Goal: Information Seeking & Learning: Learn about a topic

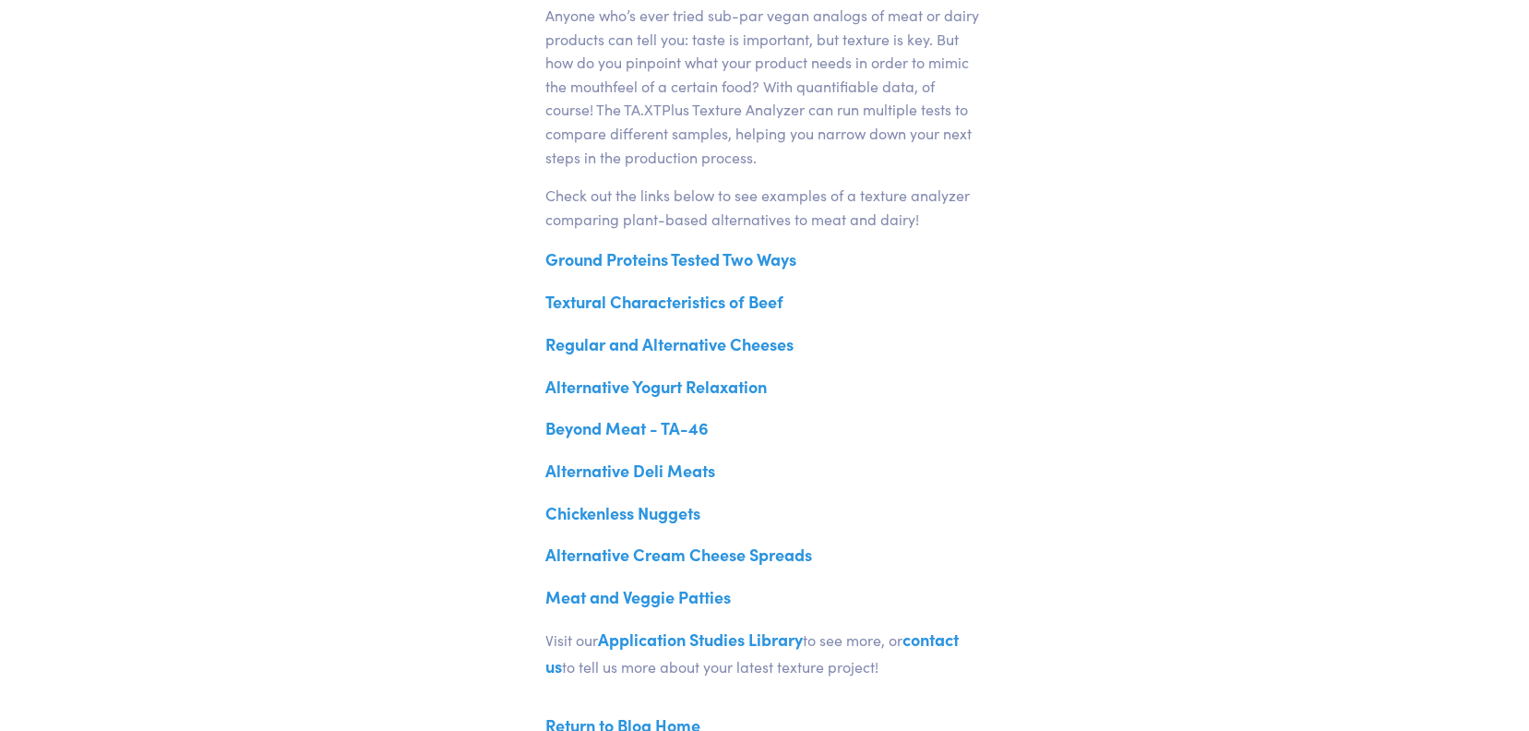
scroll to position [738, 0]
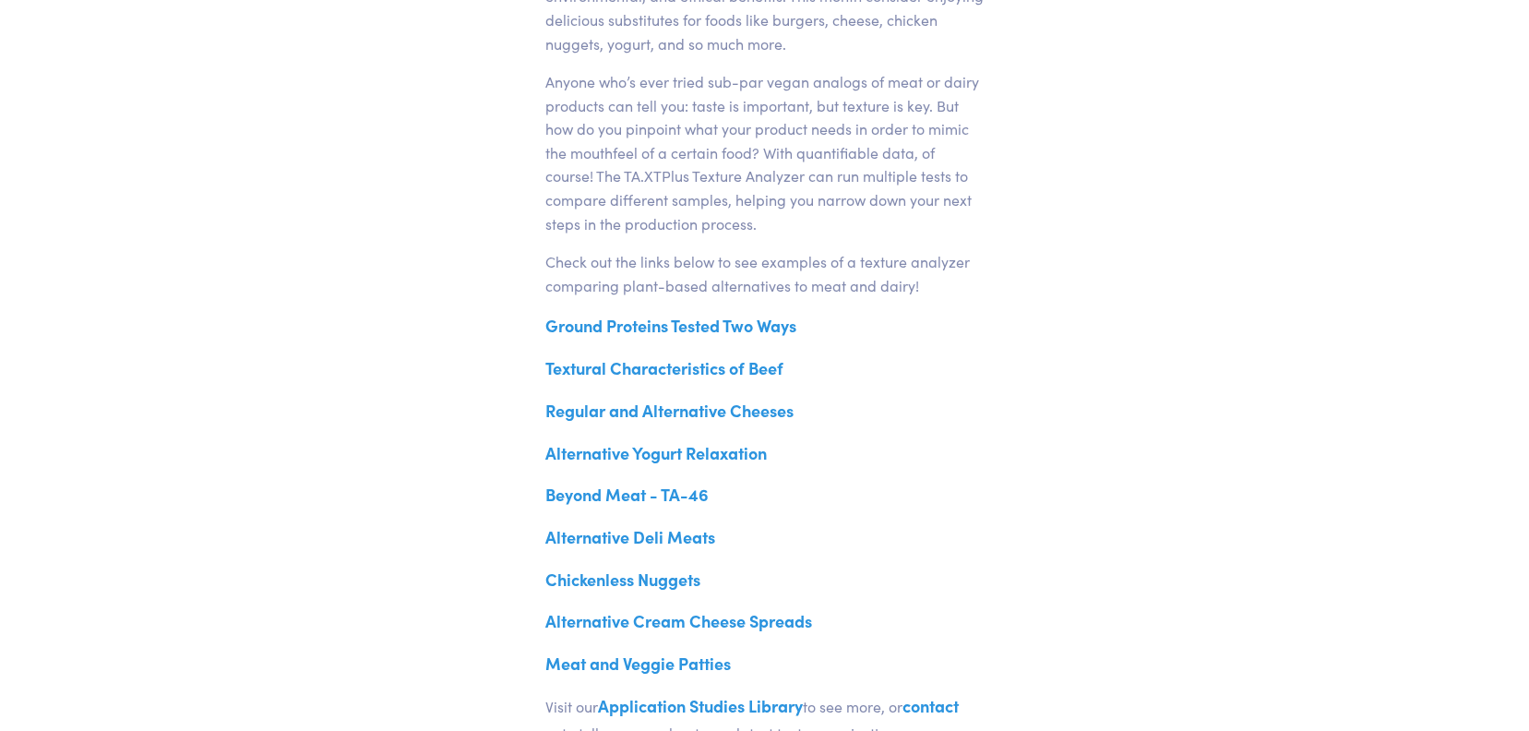
click at [677, 367] on link "Textural Characteristics of Beef" at bounding box center [664, 367] width 238 height 23
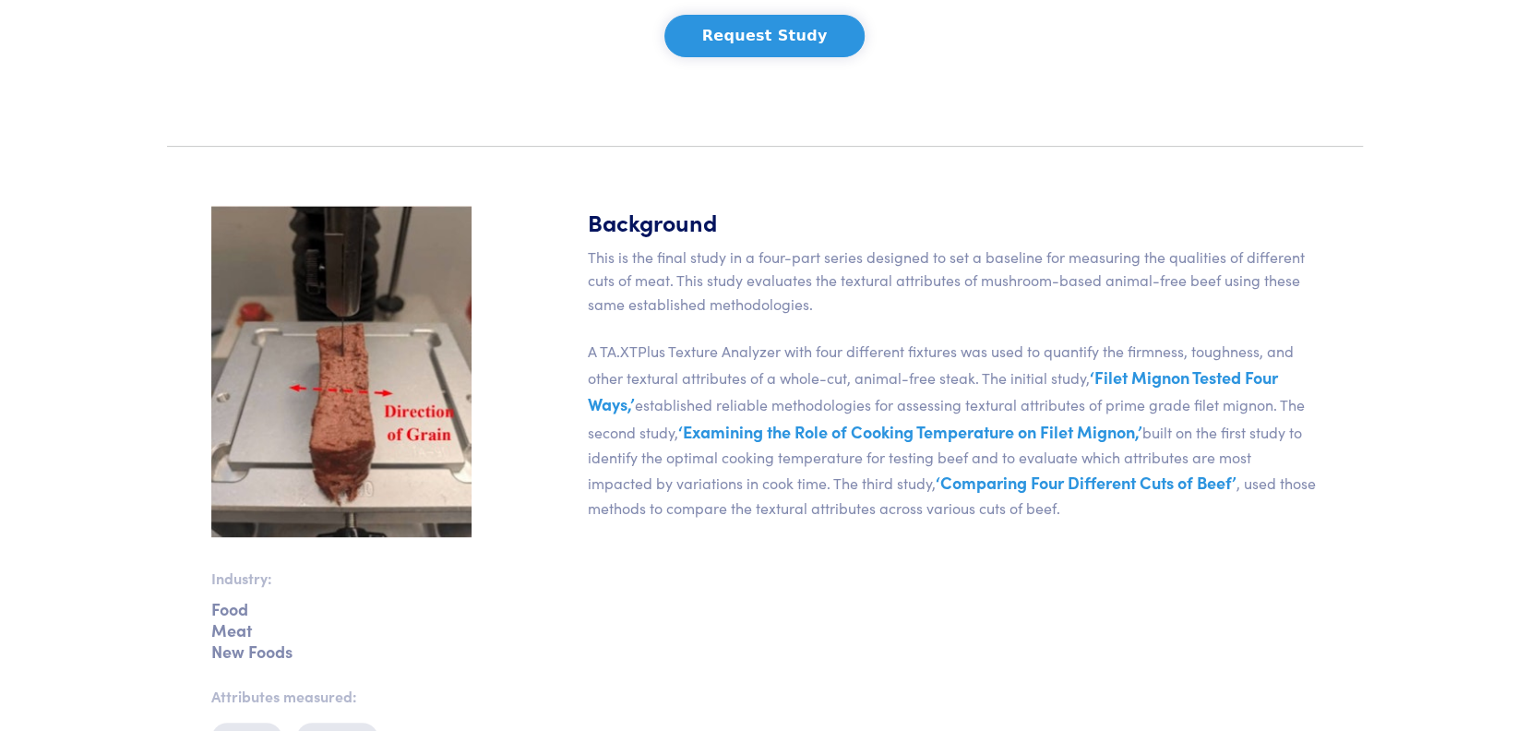
scroll to position [474, 0]
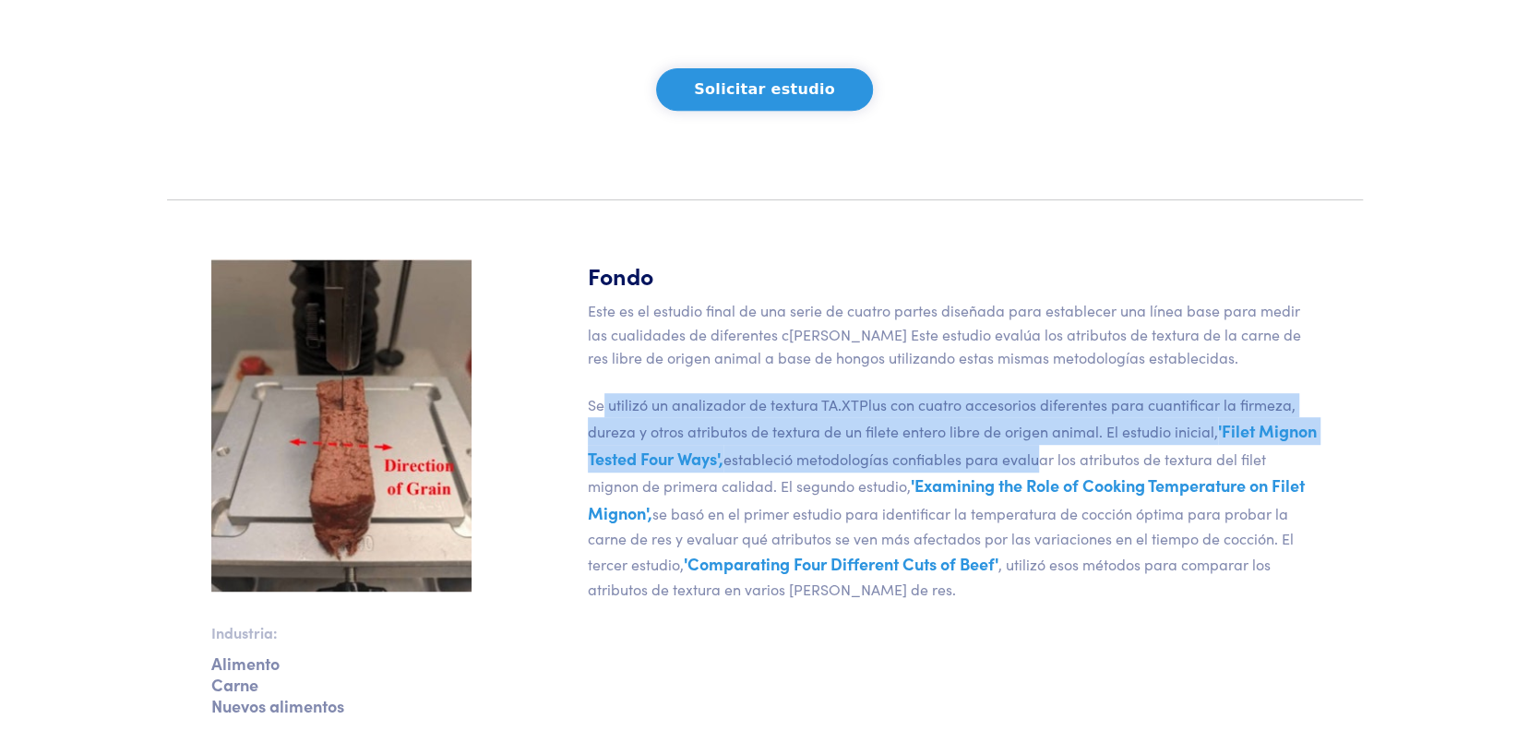
drag, startPoint x: 604, startPoint y: 353, endPoint x: 1095, endPoint y: 400, distance: 492.2
click at [1095, 400] on p "Este es el estudio final de una serie de cuatro partes diseñada para establecer…" at bounding box center [953, 450] width 731 height 303
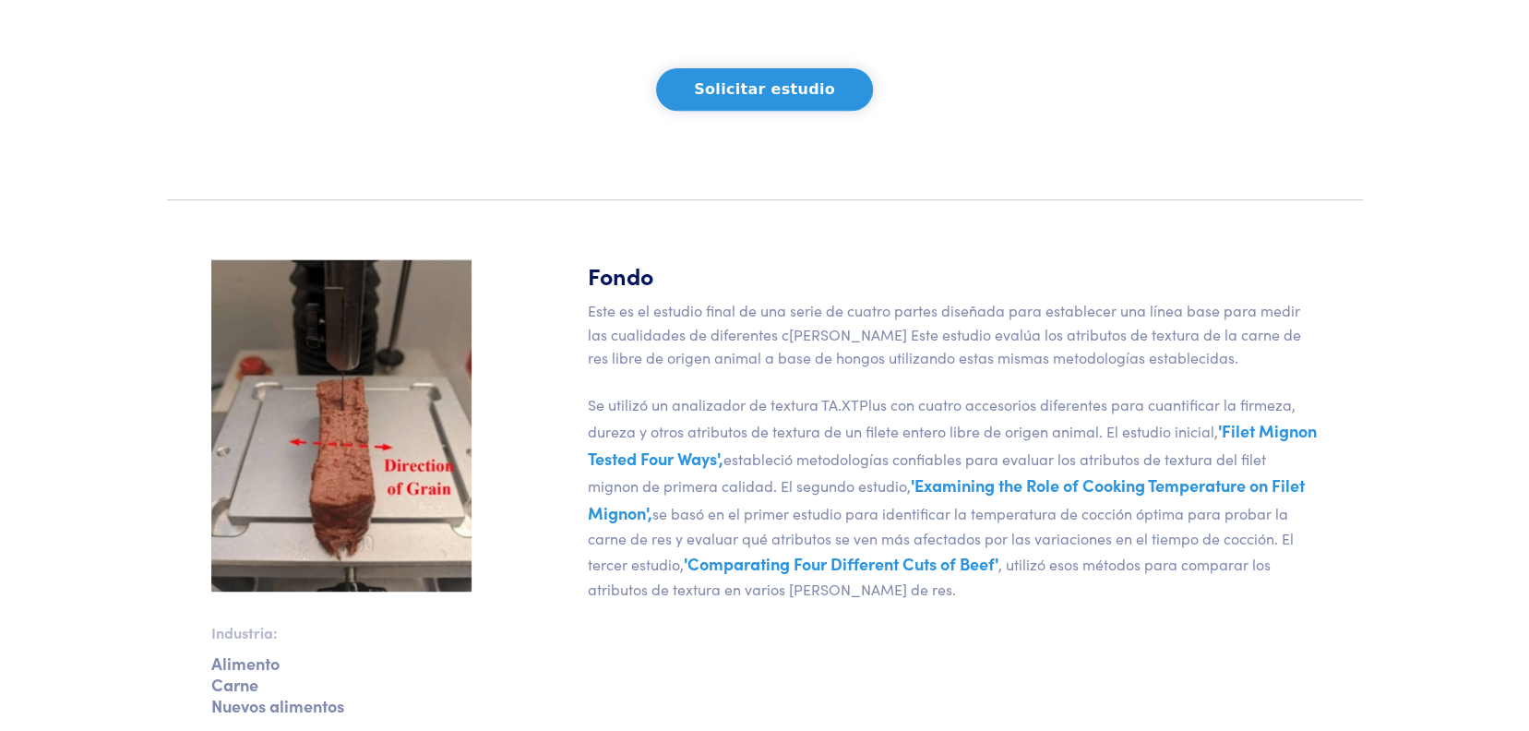
click at [822, 449] on font "estableció metodologías confiables para evaluar los atributos de textura del fi…" at bounding box center [927, 473] width 678 height 48
click at [714, 419] on font "'Filet Mignon Tested Four Ways'," at bounding box center [952, 444] width 729 height 51
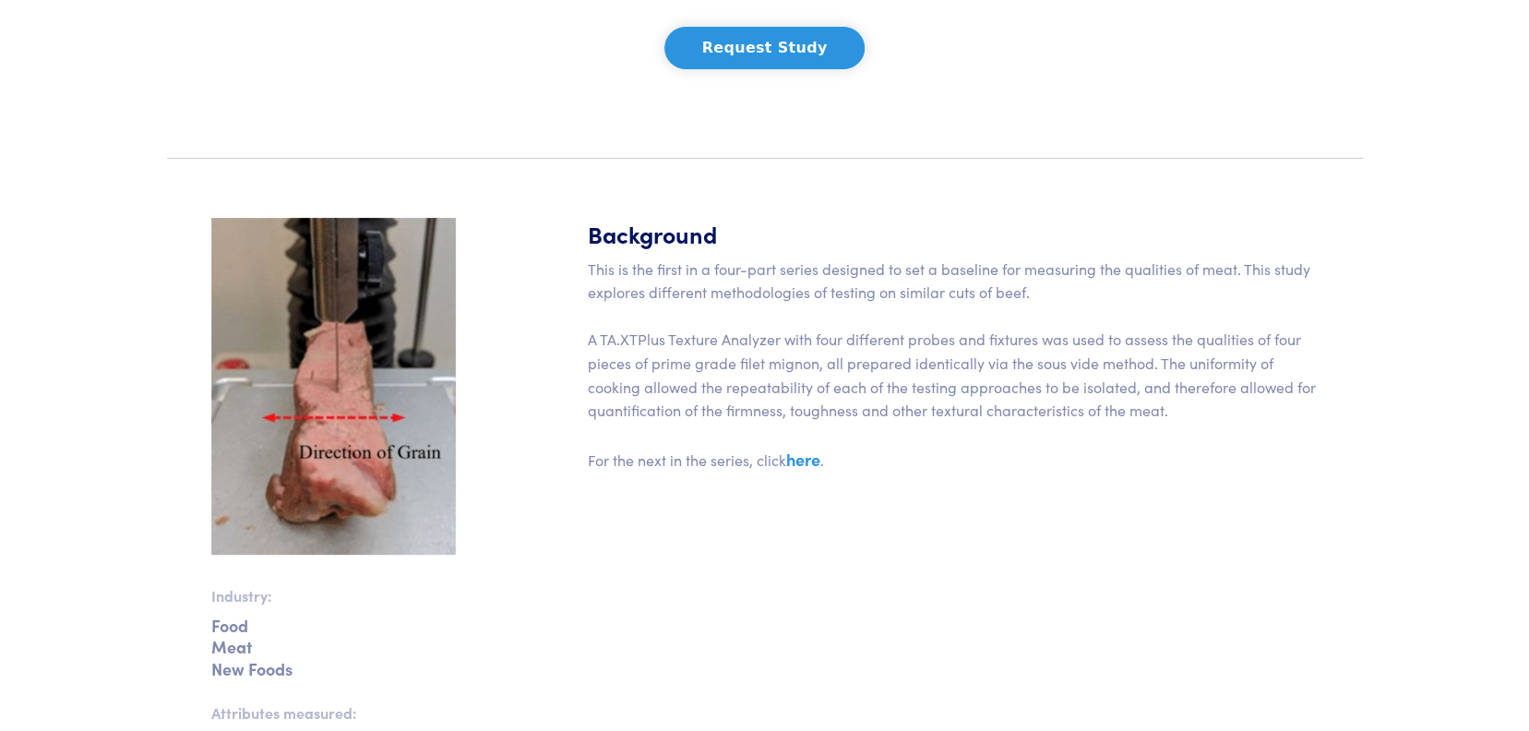
scroll to position [369, 0]
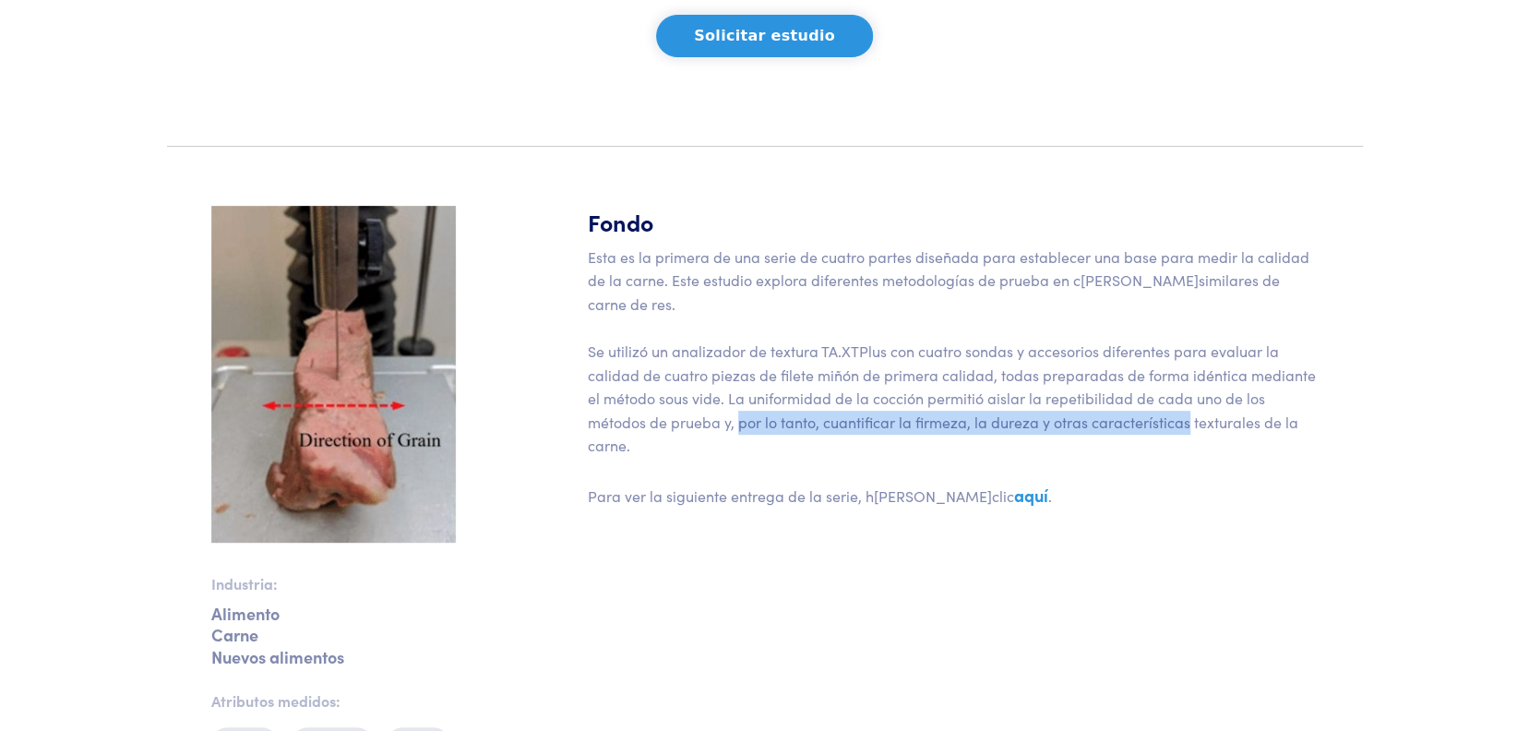
drag, startPoint x: 738, startPoint y: 397, endPoint x: 1187, endPoint y: 407, distance: 448.6
click at [1187, 407] on p "Esta es la primera de una serie de cuatro partes diseñada para establecer una b…" at bounding box center [953, 377] width 731 height 264
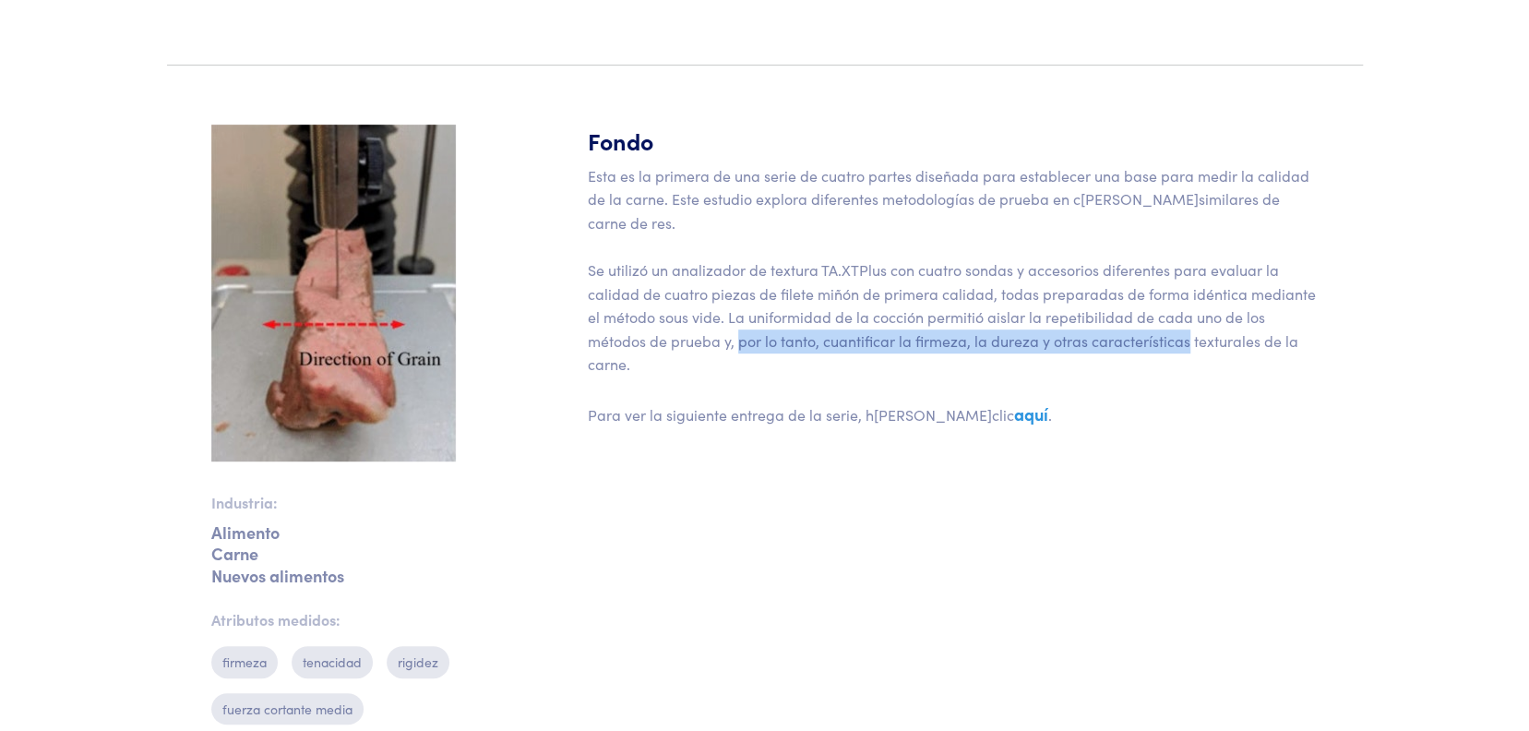
scroll to position [554, 0]
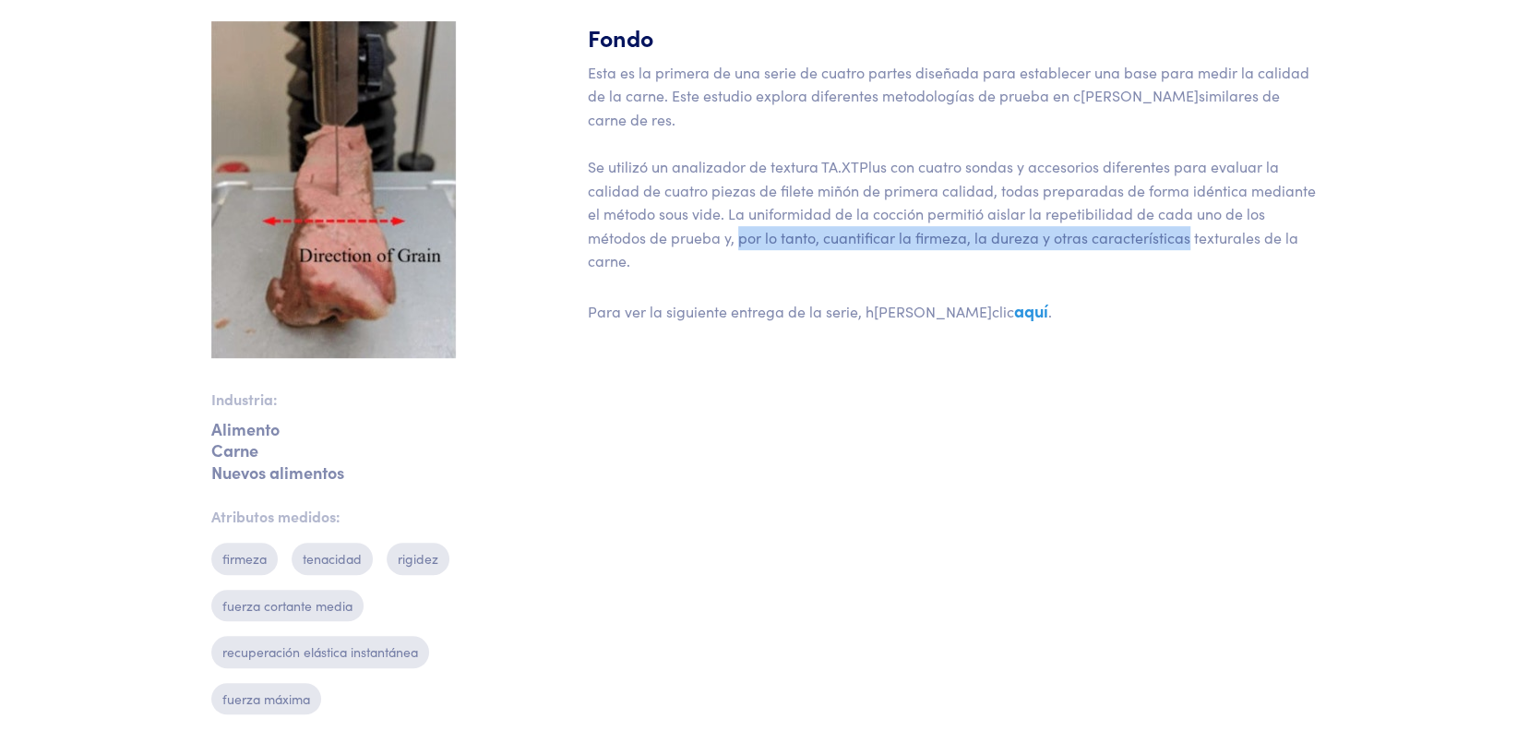
click at [1014, 299] on font "aquí" at bounding box center [1031, 310] width 34 height 23
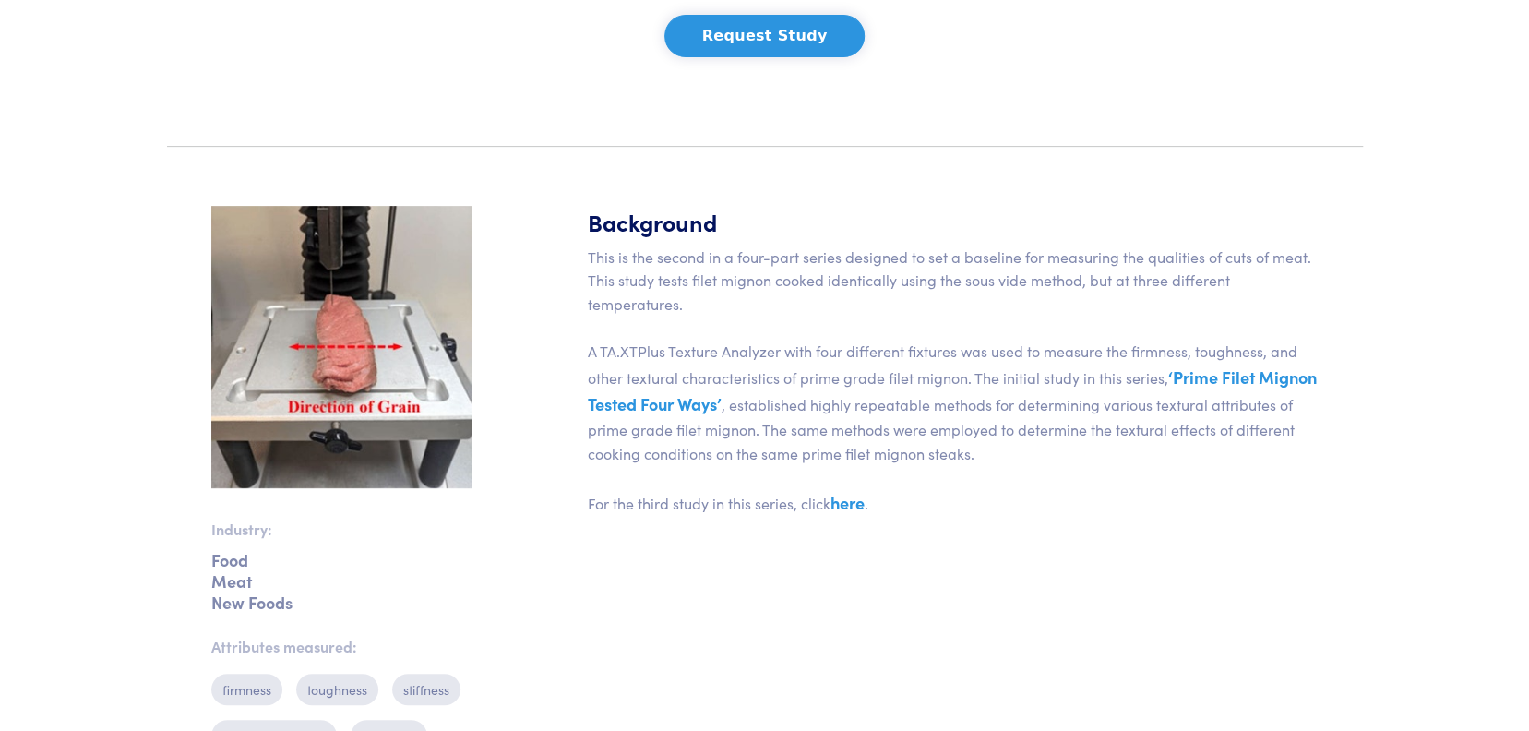
scroll to position [422, 0]
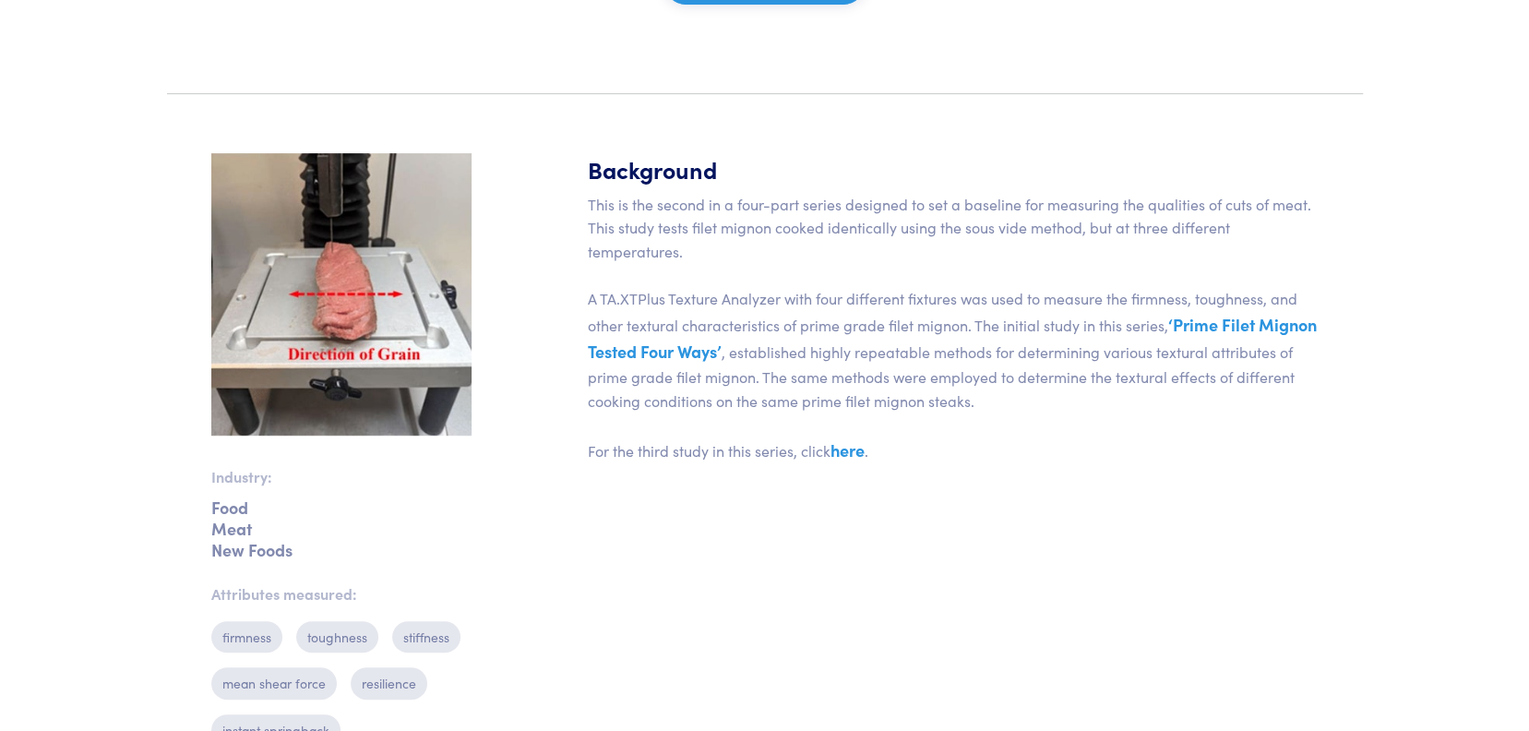
click at [1200, 377] on p "This is the second in a four-part series designed to set a baseline for measuri…" at bounding box center [953, 328] width 731 height 271
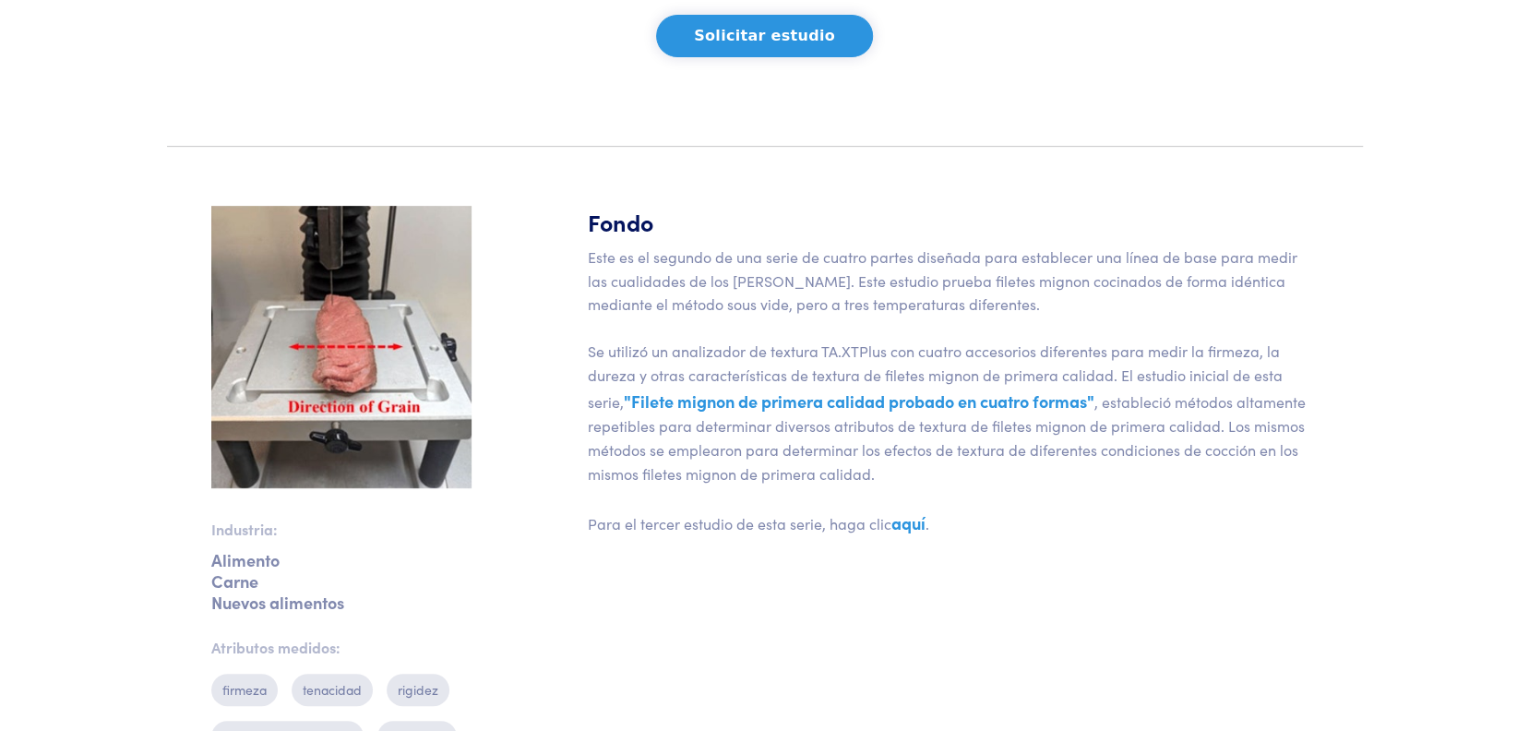
click at [877, 401] on font ""Filete mignon de primera calidad probado en cuatro formas"" at bounding box center [859, 400] width 471 height 23
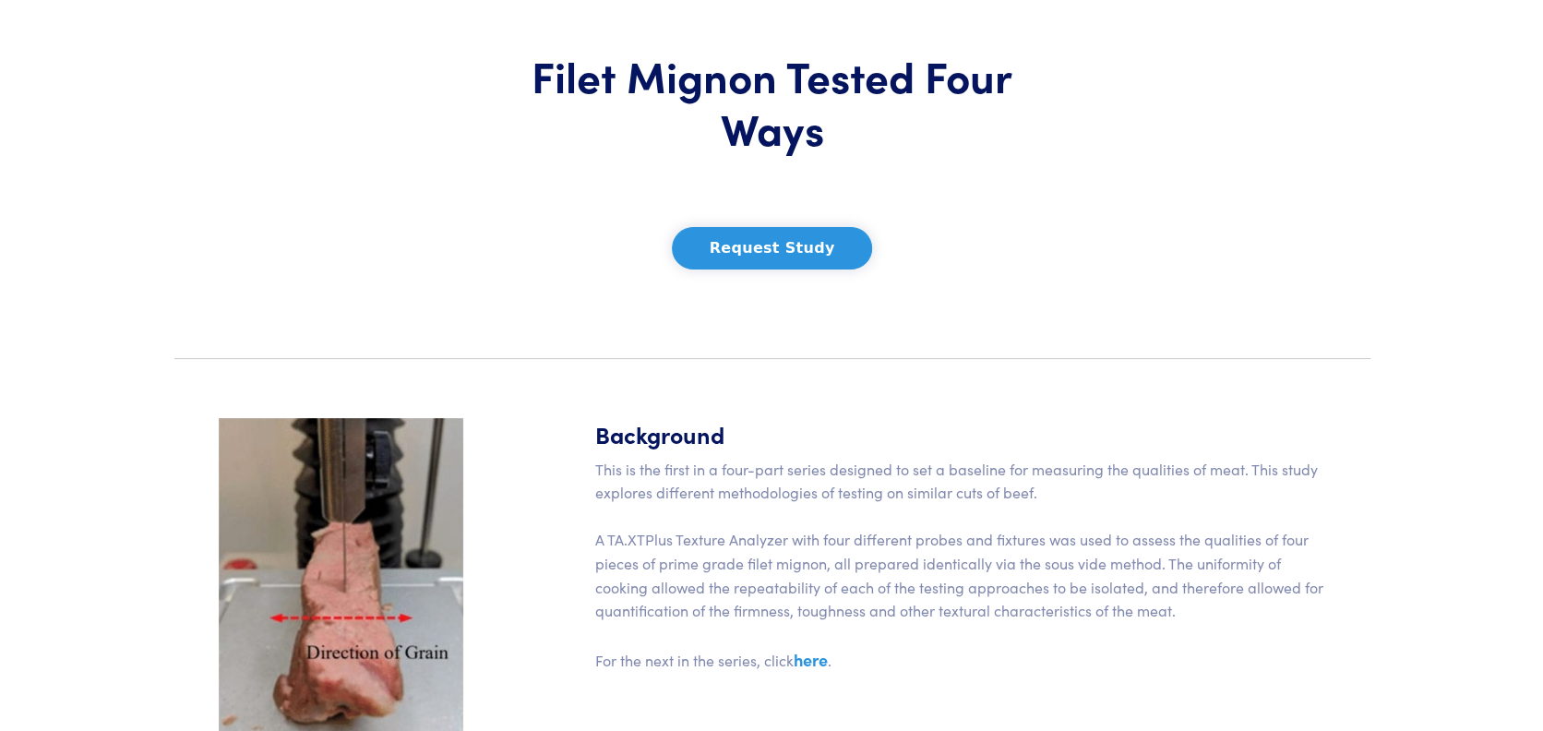
scroll to position [92, 0]
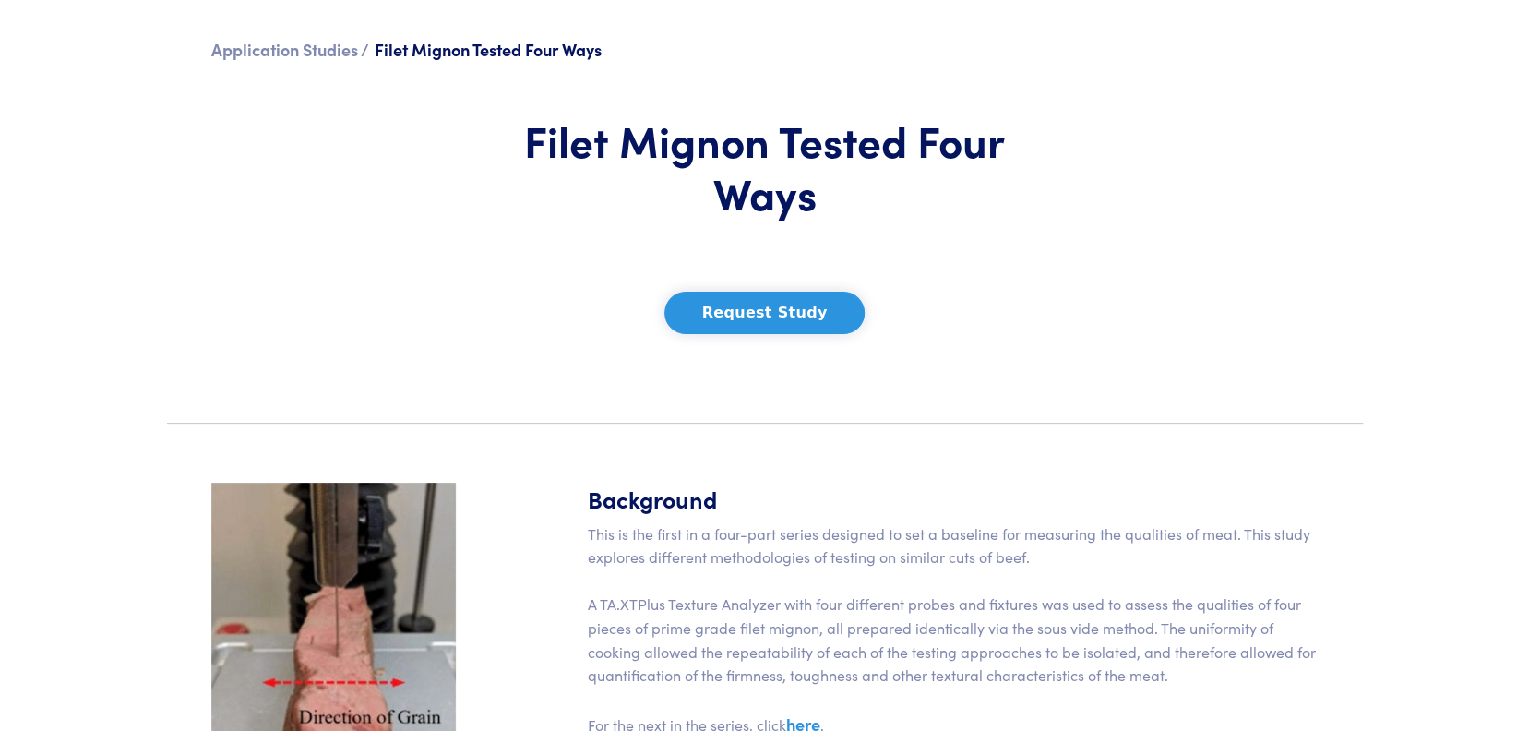
click at [772, 329] on button "Request Study" at bounding box center [764, 313] width 201 height 42
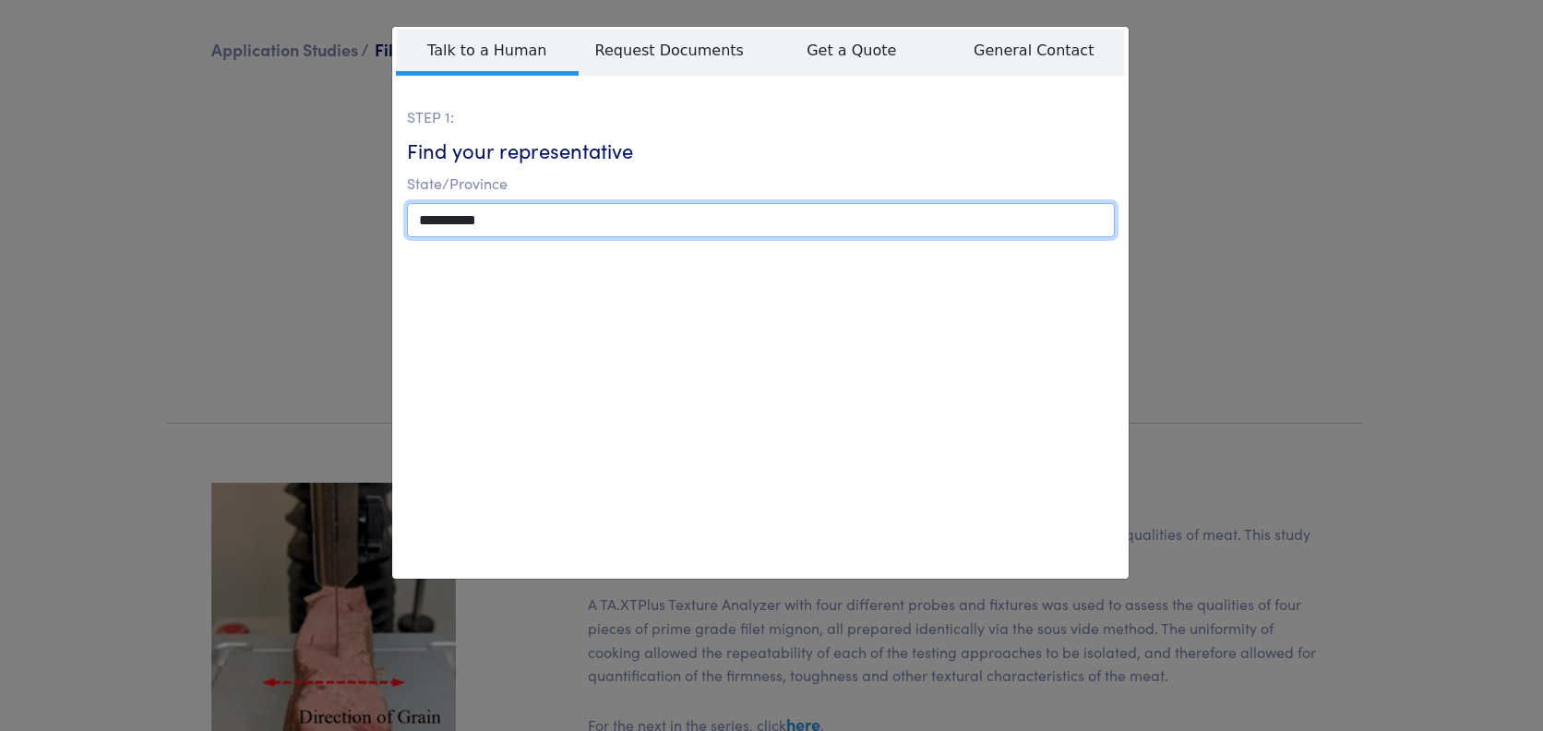
click at [473, 219] on select "**********" at bounding box center [761, 220] width 708 height 34
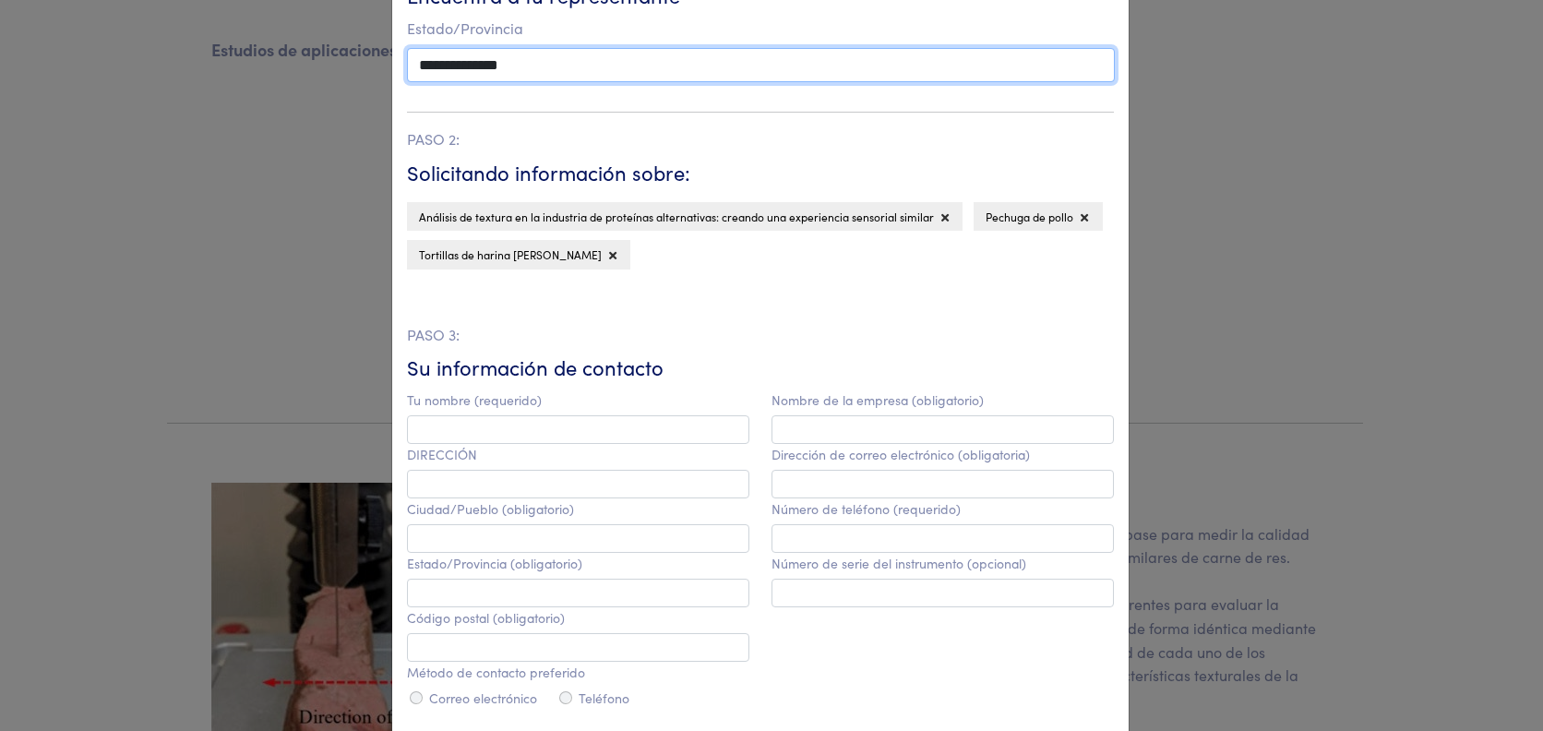
scroll to position [66, 0]
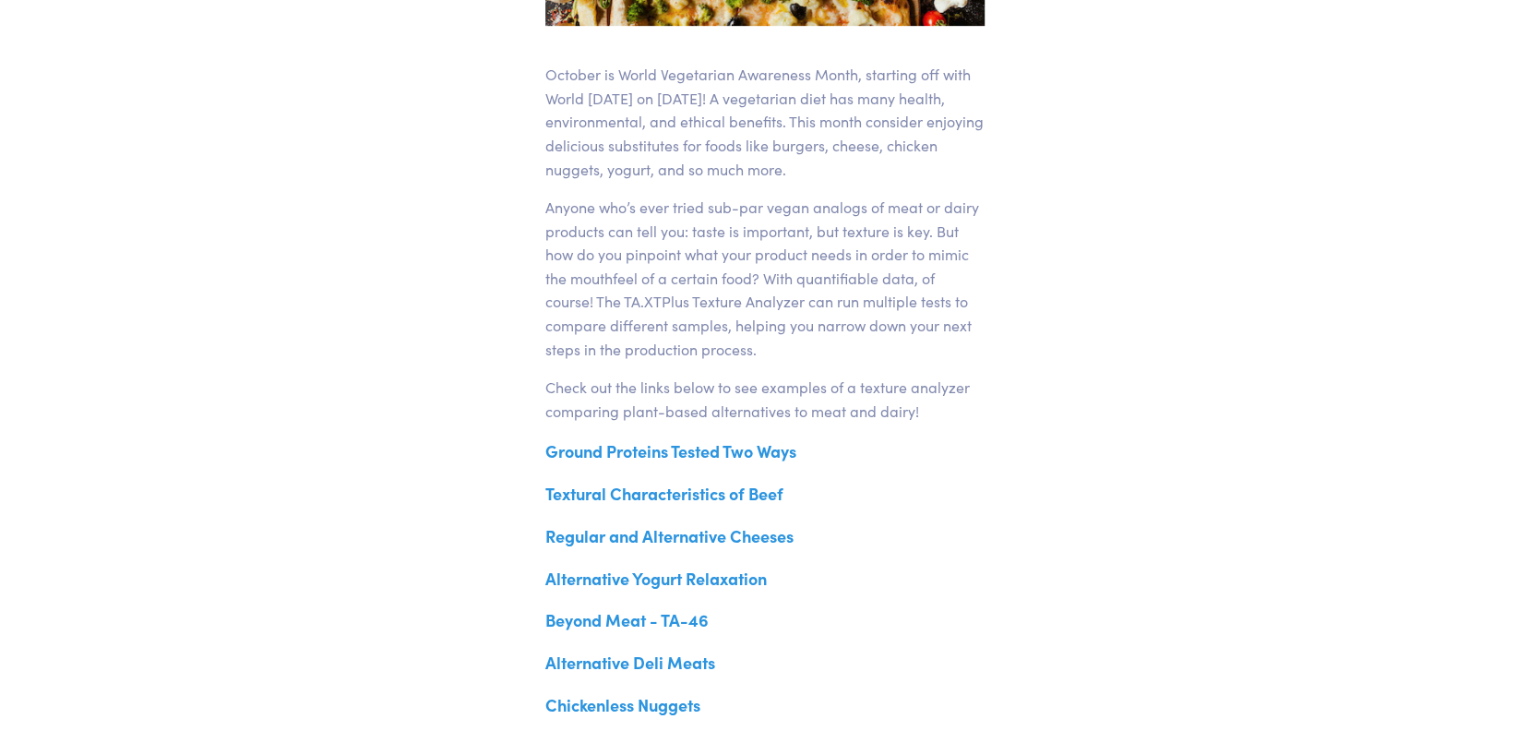
scroll to position [646, 0]
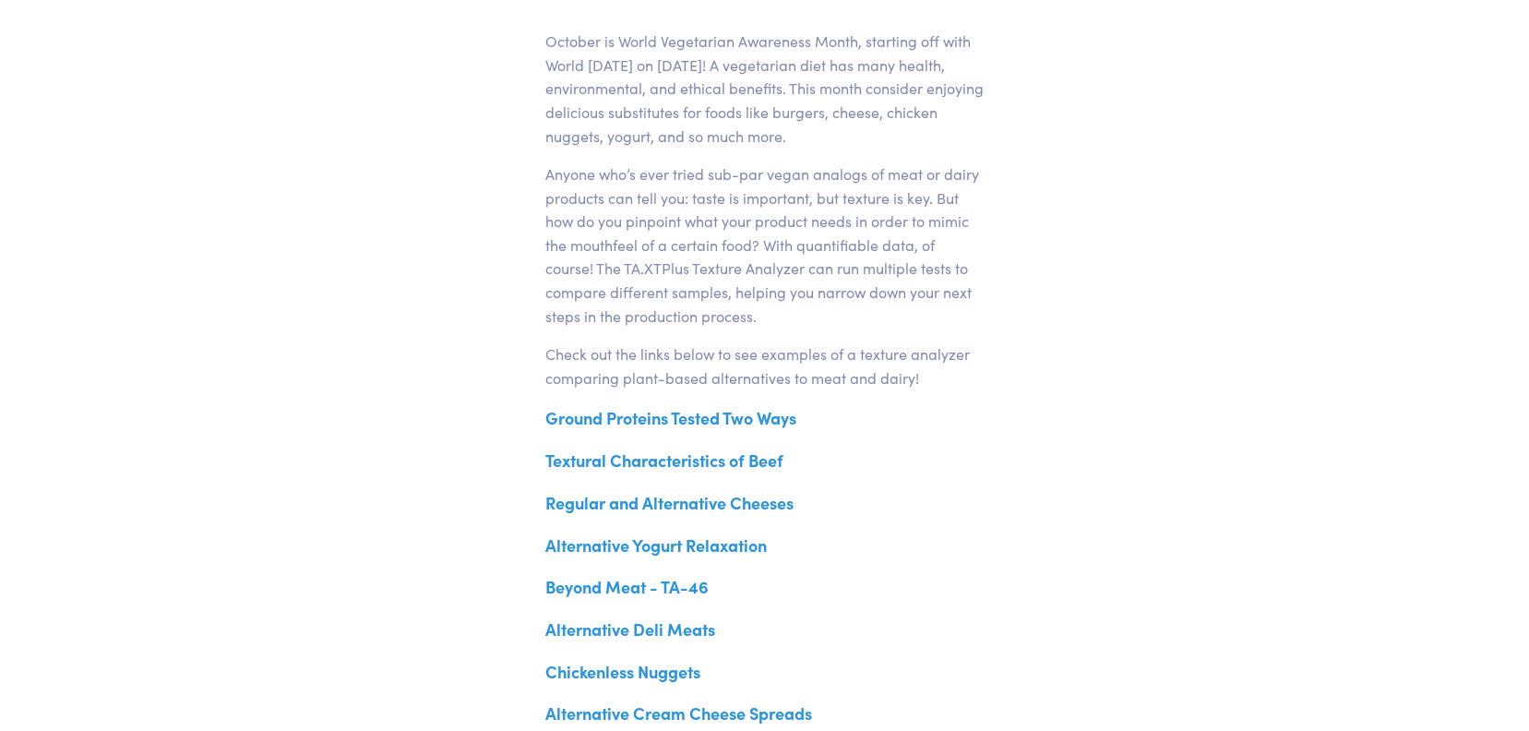
click at [718, 413] on link "Ground Proteins Tested Two Ways" at bounding box center [670, 417] width 251 height 23
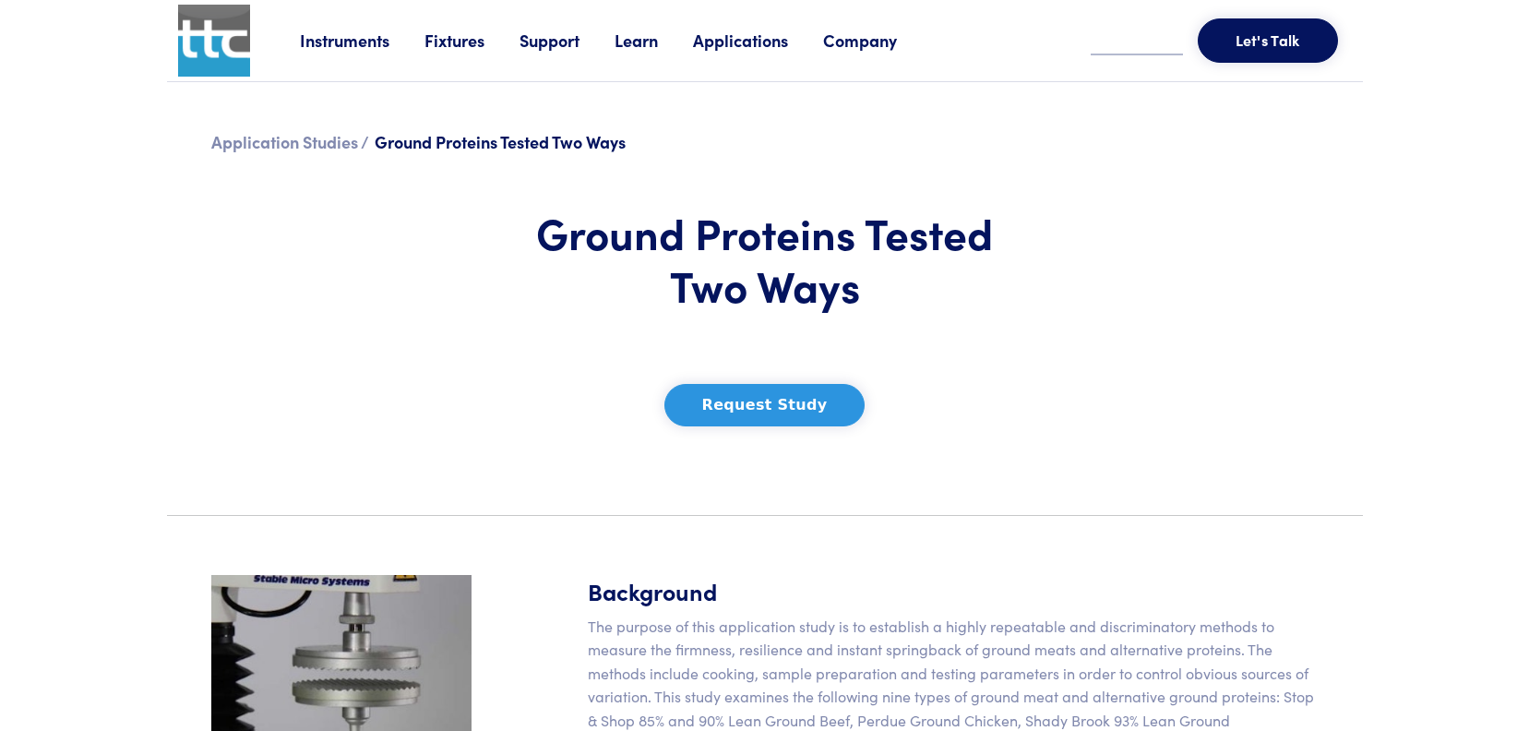
scroll to position [277, 0]
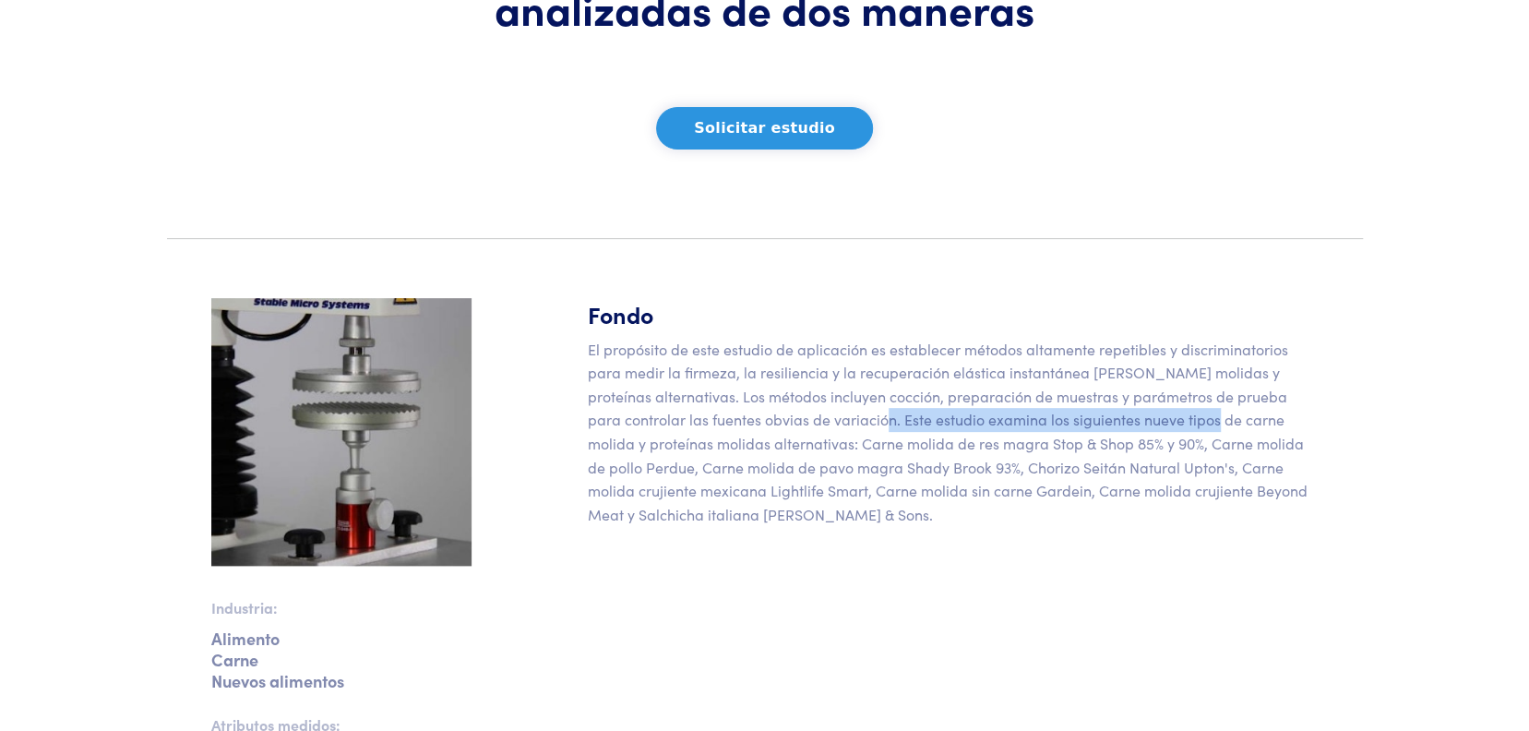
drag, startPoint x: 805, startPoint y: 472, endPoint x: 1141, endPoint y: 478, distance: 336.0
click at [1141, 478] on font "El propósito de este estudio de aplicación es establecer métodos altamente repe…" at bounding box center [948, 431] width 720 height 185
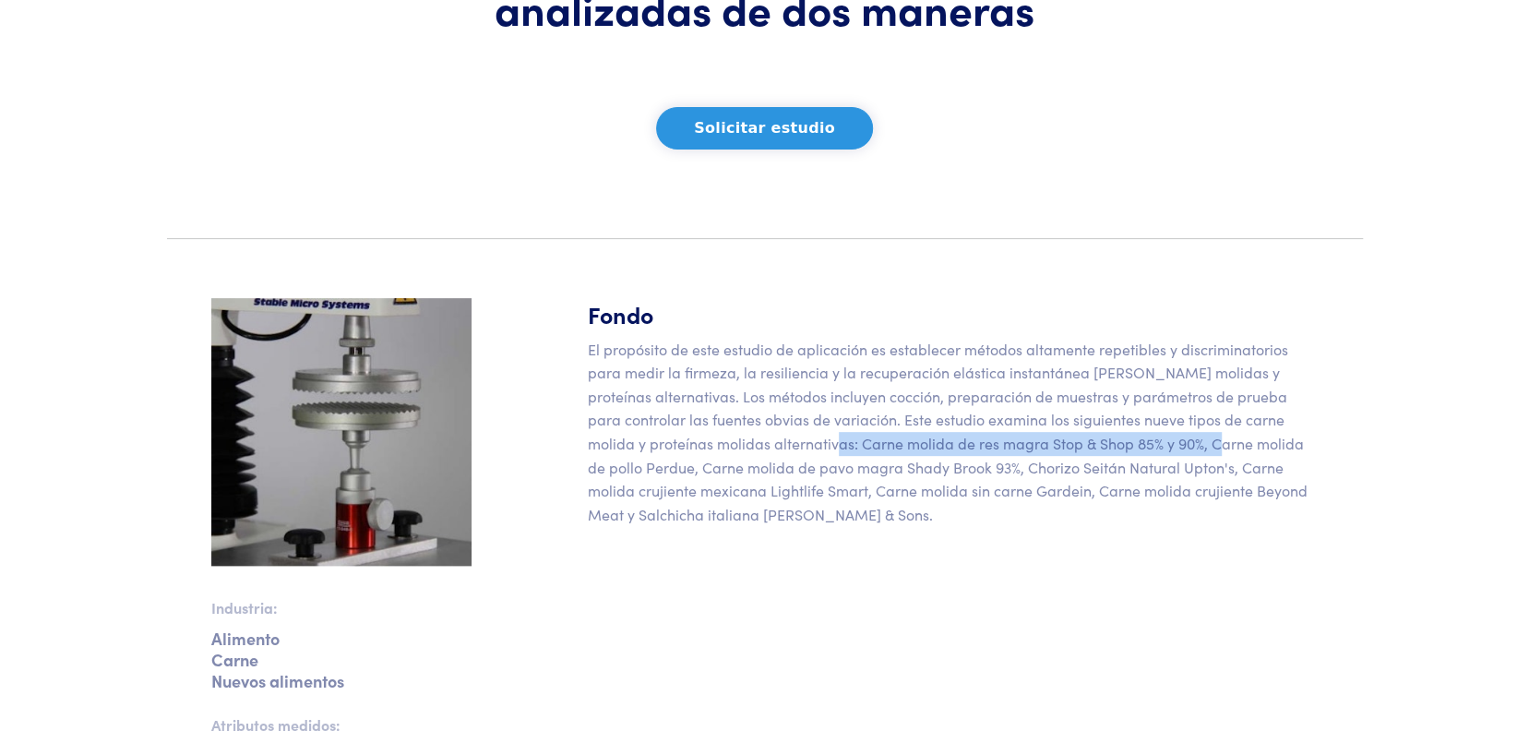
drag, startPoint x: 729, startPoint y: 497, endPoint x: 1119, endPoint y: 505, distance: 390.4
click at [1119, 505] on font "El propósito de este estudio de aplicación es establecer métodos altamente repe…" at bounding box center [948, 431] width 720 height 185
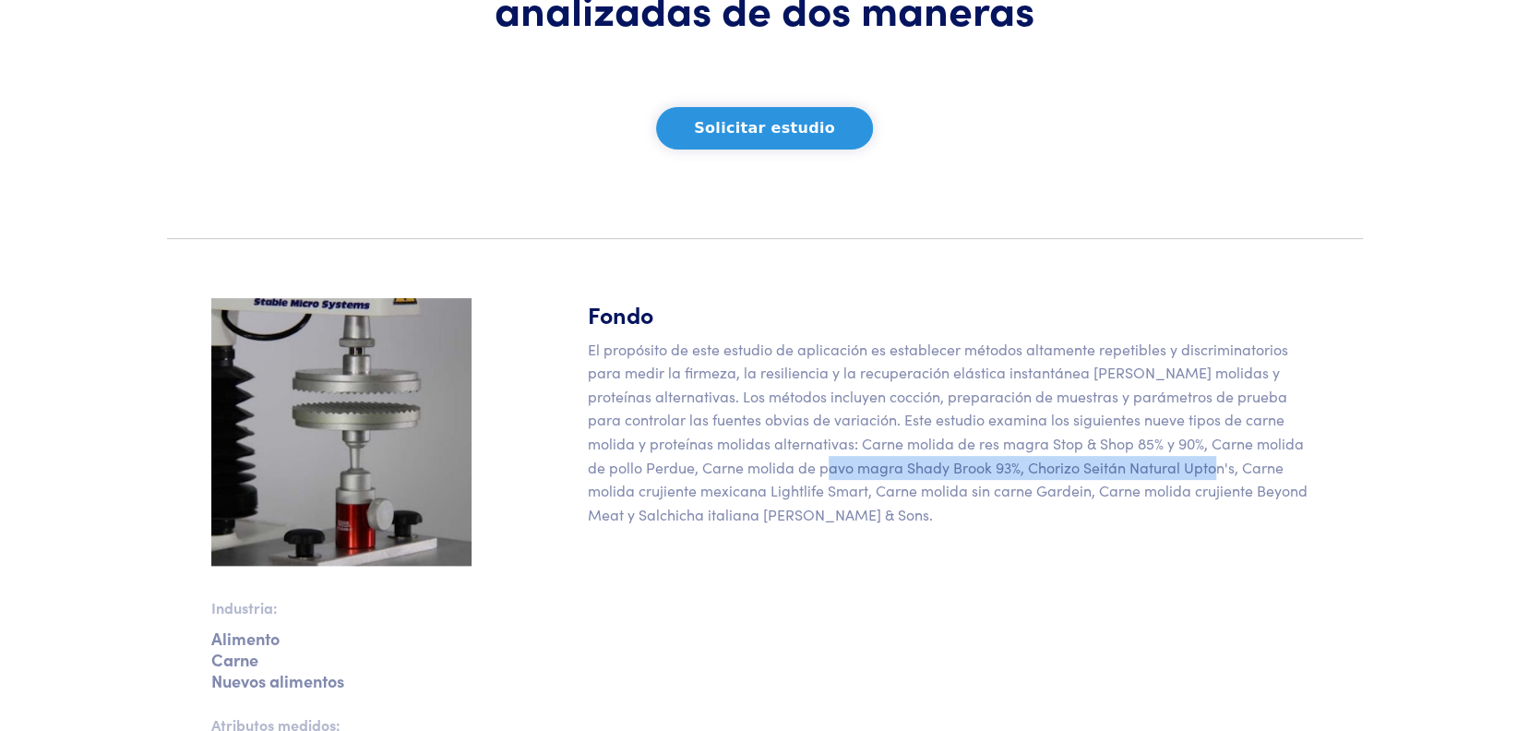
drag, startPoint x: 739, startPoint y: 524, endPoint x: 1121, endPoint y: 524, distance: 382.1
click at [1121, 524] on font "El propósito de este estudio de aplicación es establecer métodos altamente repe…" at bounding box center [948, 431] width 720 height 185
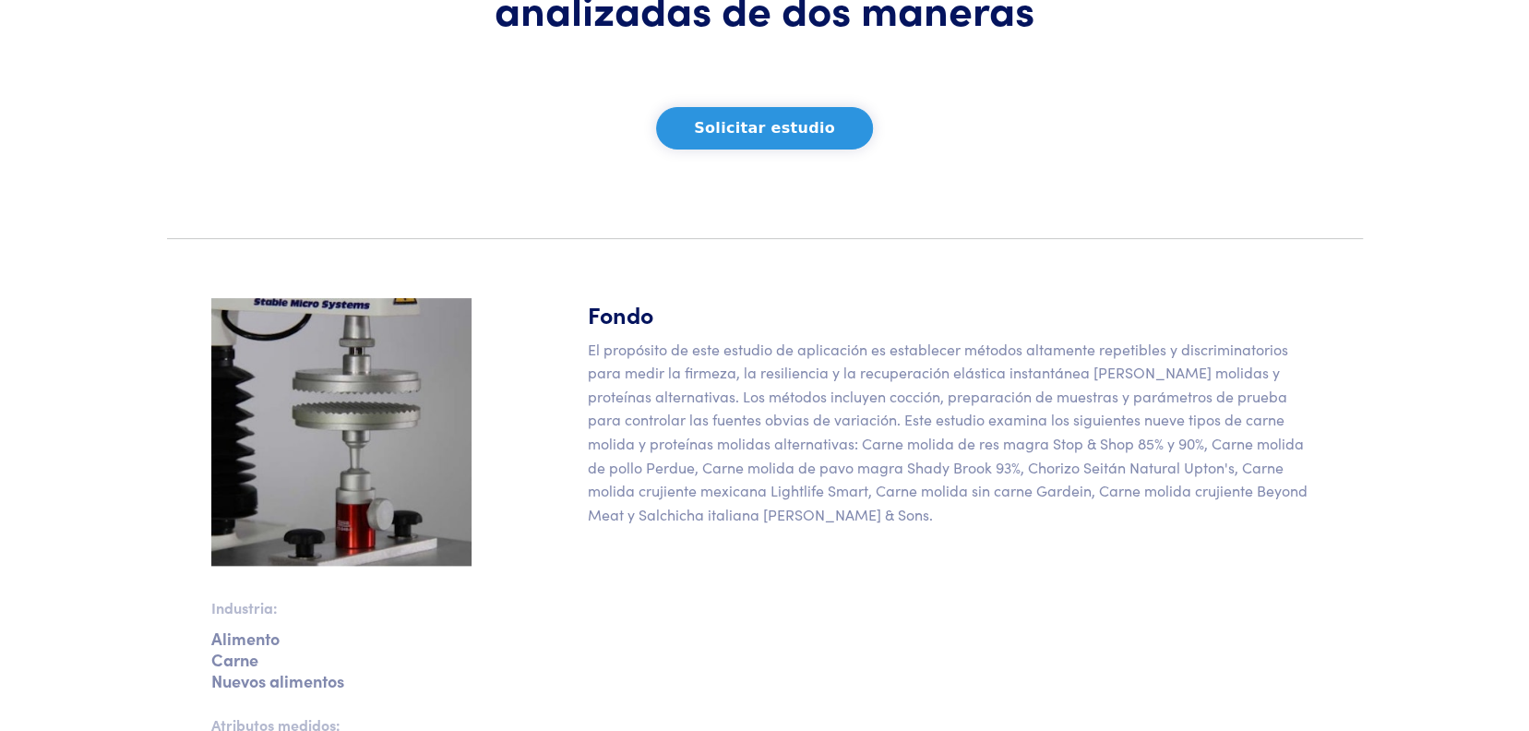
click at [765, 524] on font "El propósito de este estudio de aplicación es establecer métodos altamente repe…" at bounding box center [948, 431] width 720 height 185
drag, startPoint x: 760, startPoint y: 544, endPoint x: 1142, endPoint y: 538, distance: 382.1
click at [1142, 524] on font "El propósito de este estudio de aplicación es establecer métodos altamente repe…" at bounding box center [948, 431] width 720 height 185
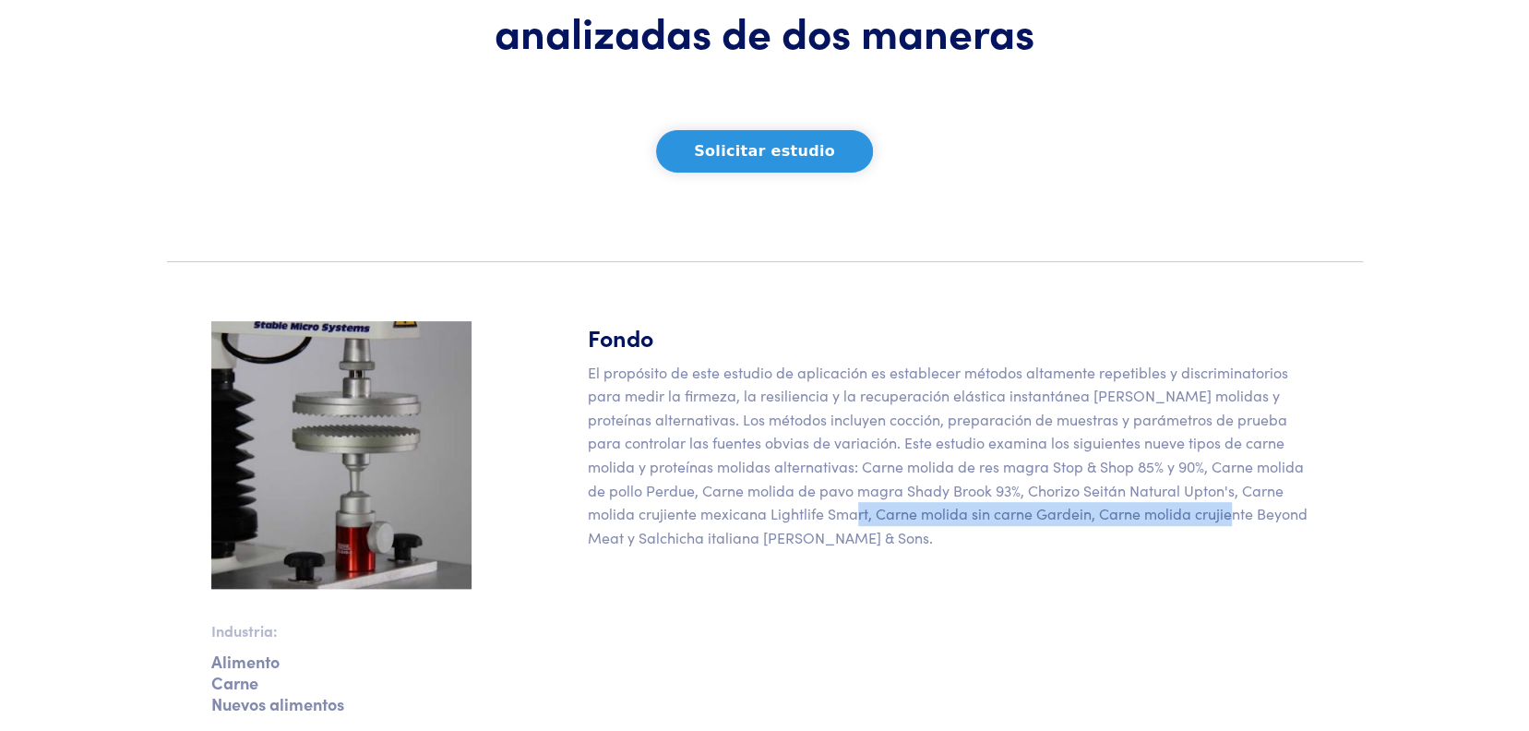
scroll to position [253, 0]
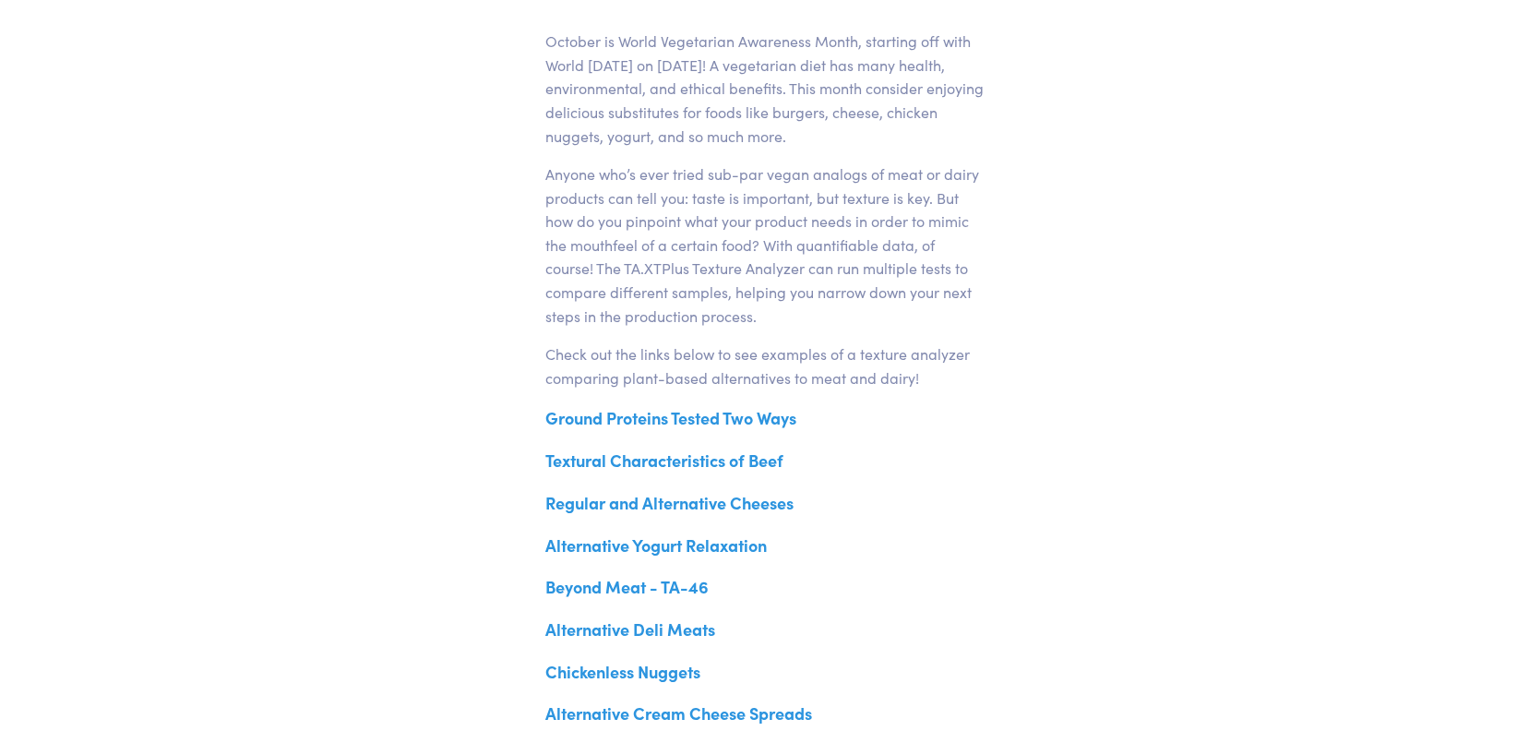
scroll to position [646, 0]
click at [709, 504] on link "Regular and Alternative Cheeses" at bounding box center [669, 502] width 248 height 23
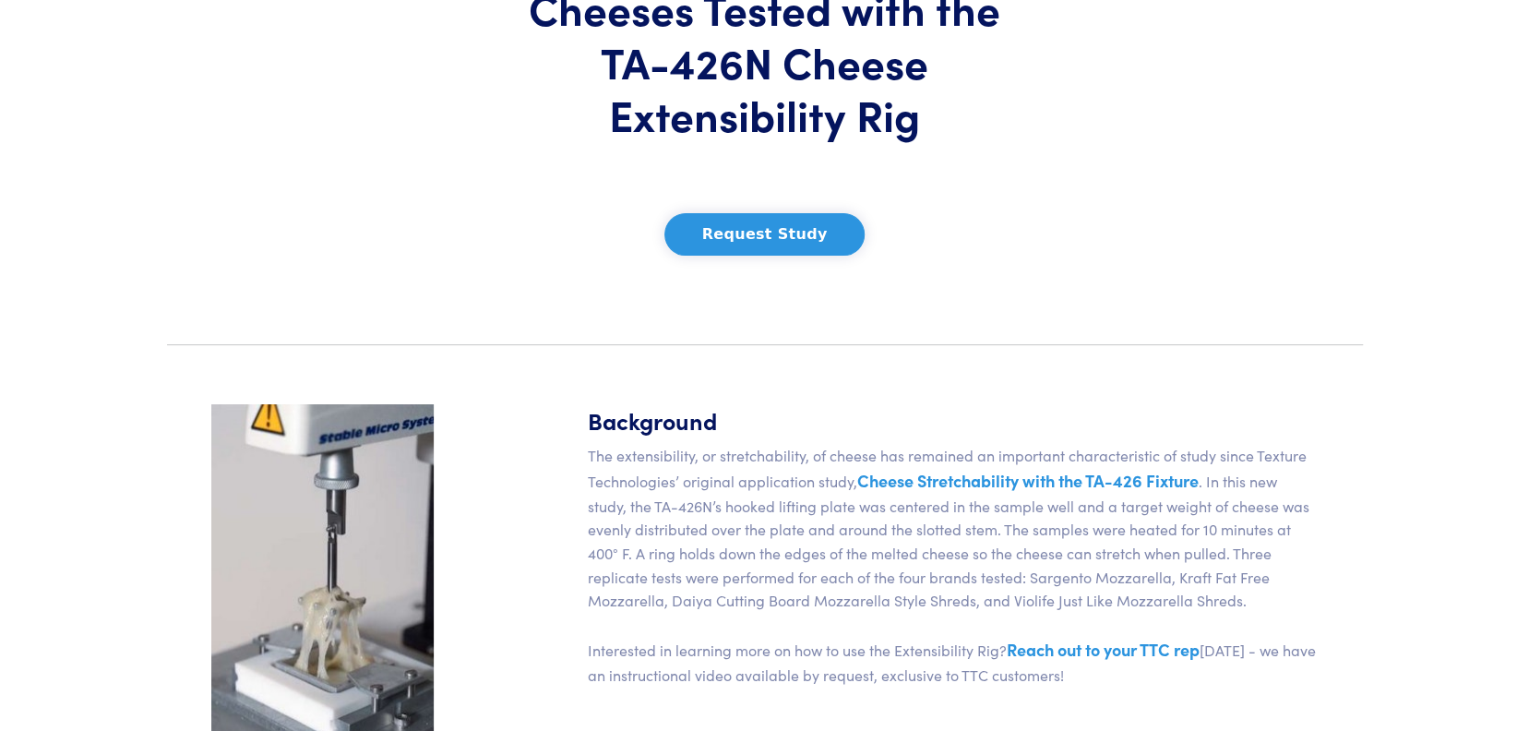
scroll to position [277, 0]
drag, startPoint x: 879, startPoint y: 377, endPoint x: 1347, endPoint y: 416, distance: 470.5
click at [1348, 417] on section "Industry: Food Dairy New Foods Attributes measured: flexibility tensile strengt…" at bounding box center [765, 735] width 1218 height 750
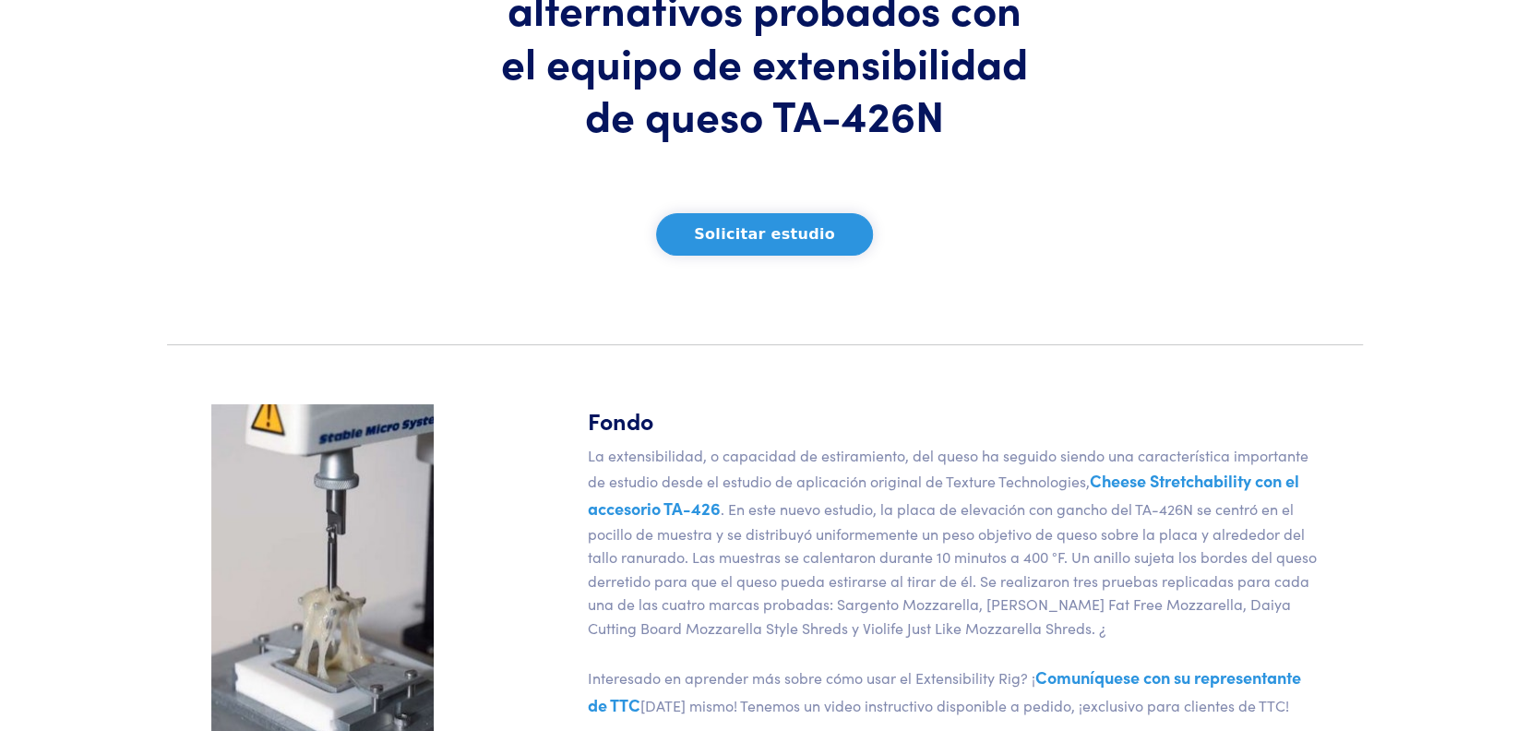
click at [685, 508] on font "Cheese Stretchability con el accesorio TA-426" at bounding box center [944, 494] width 712 height 51
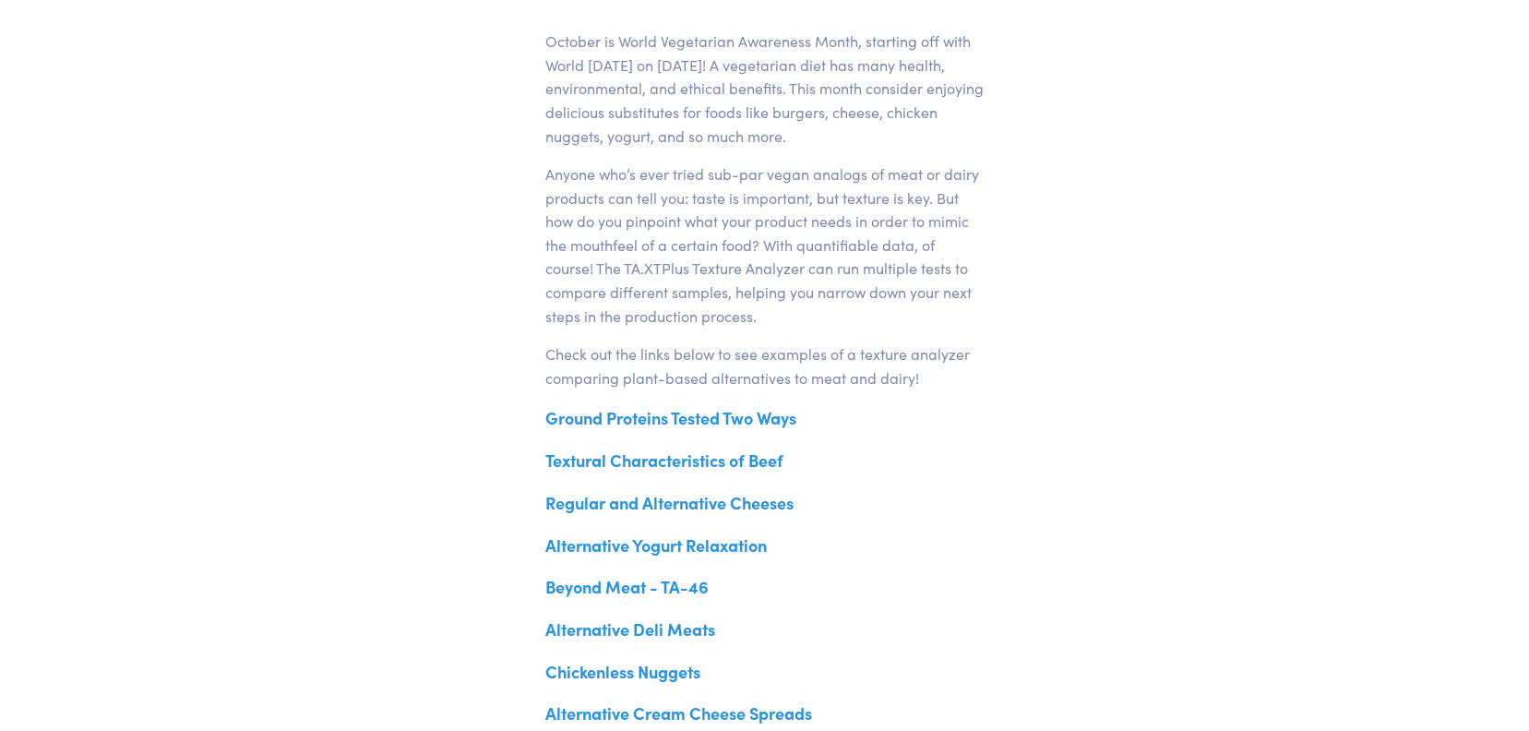
scroll to position [646, 0]
click at [620, 546] on link "Alternative Yogurt Relaxation" at bounding box center [655, 544] width 221 height 23
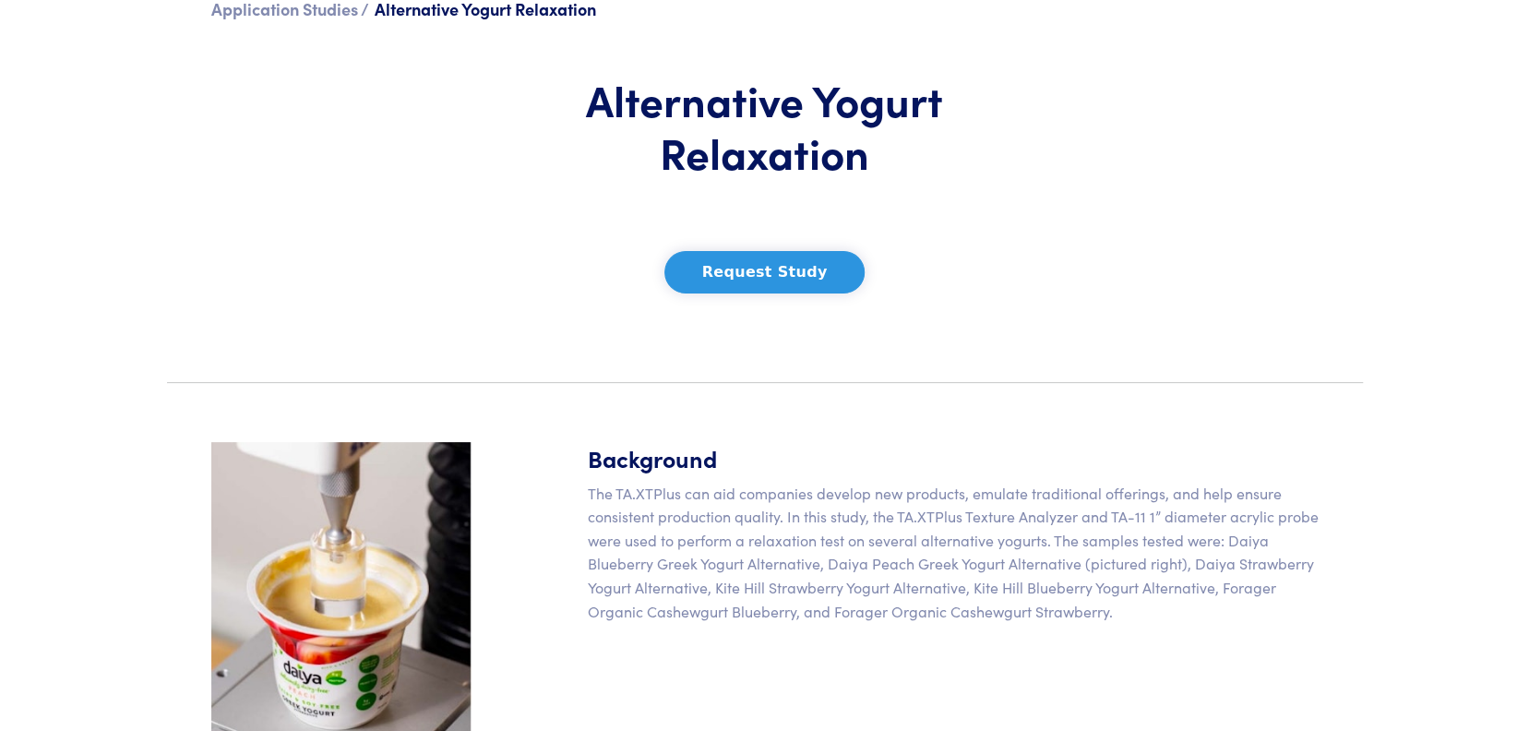
scroll to position [185, 0]
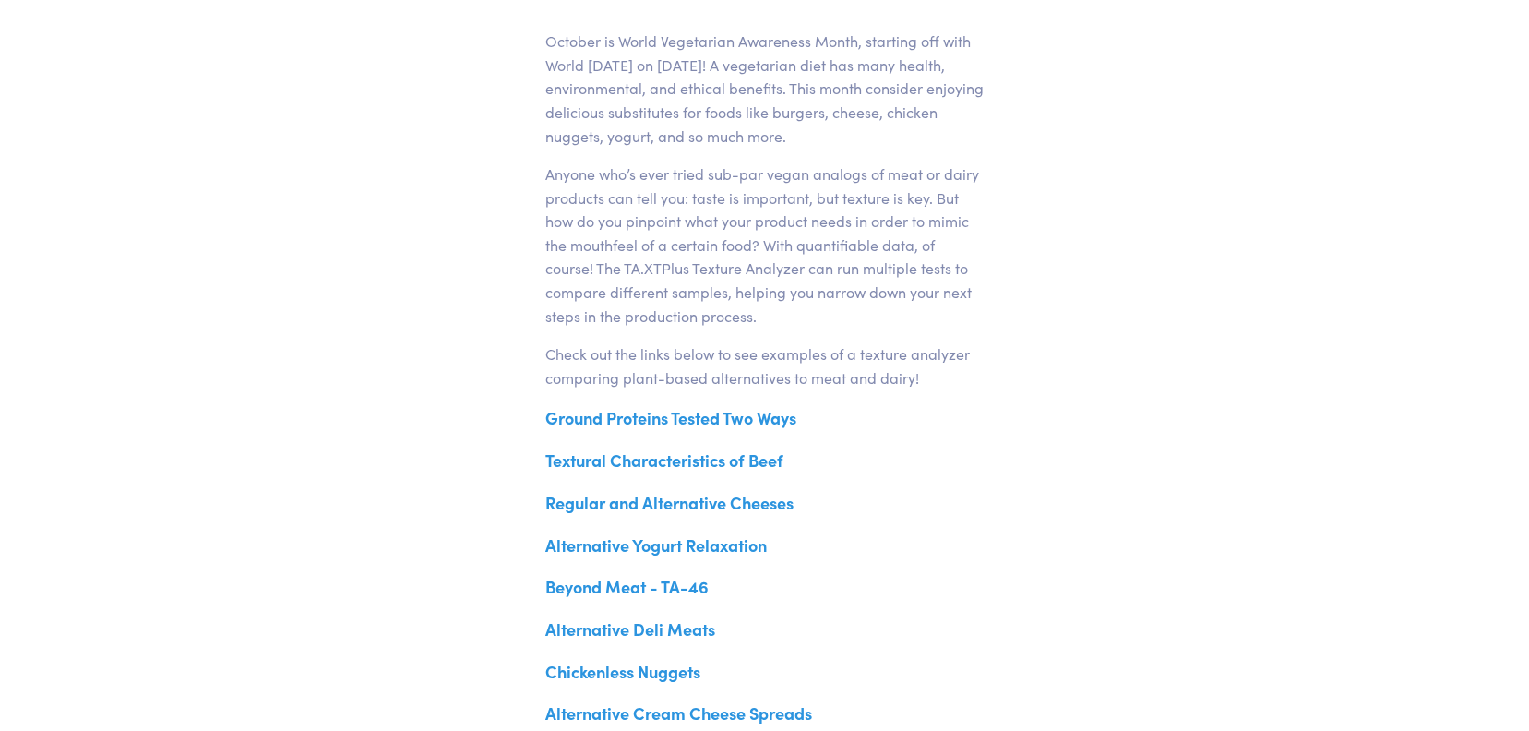
scroll to position [646, 0]
click at [618, 588] on link "Beyond Meat - TA-46" at bounding box center [626, 586] width 163 height 23
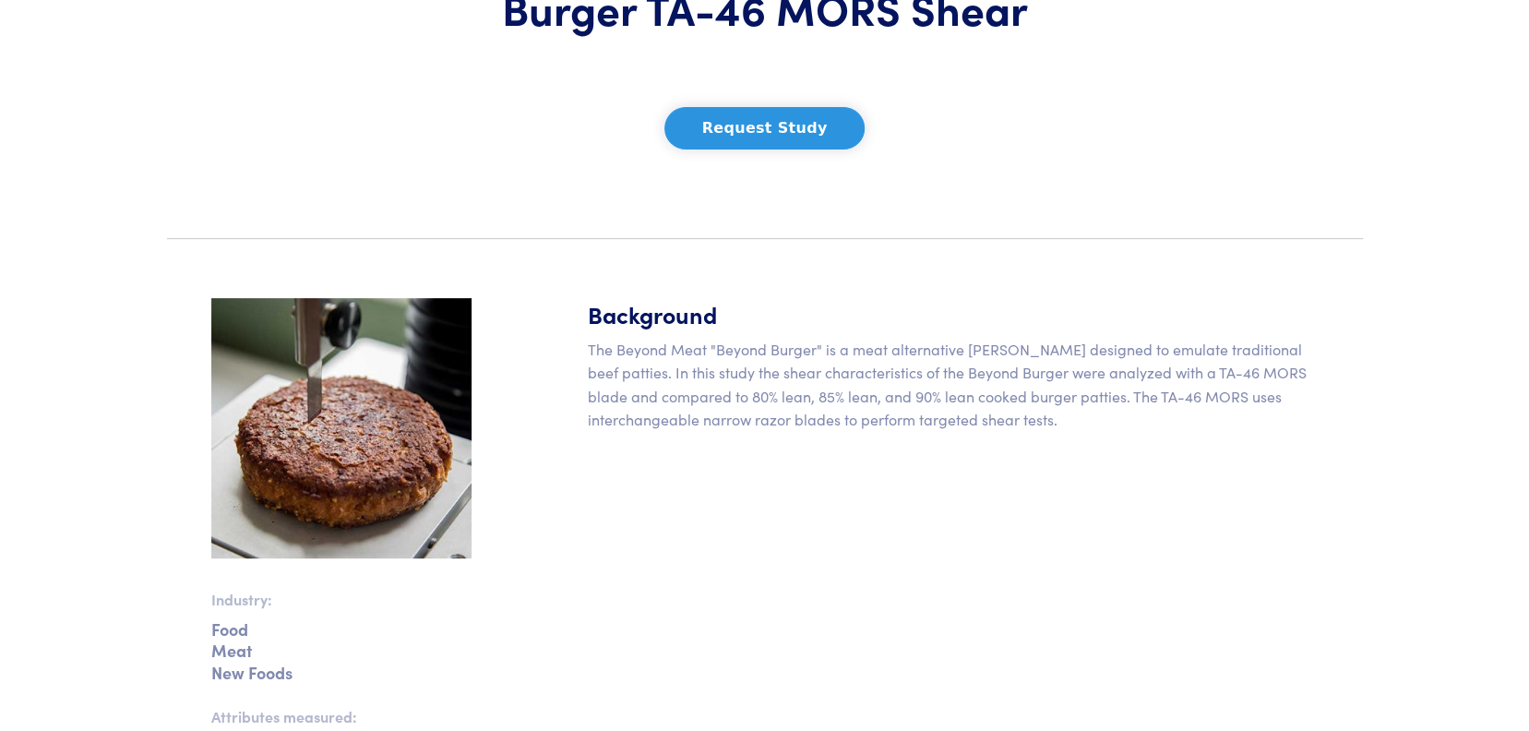
scroll to position [277, 0]
drag, startPoint x: 1248, startPoint y: 291, endPoint x: 1377, endPoint y: 425, distance: 186.7
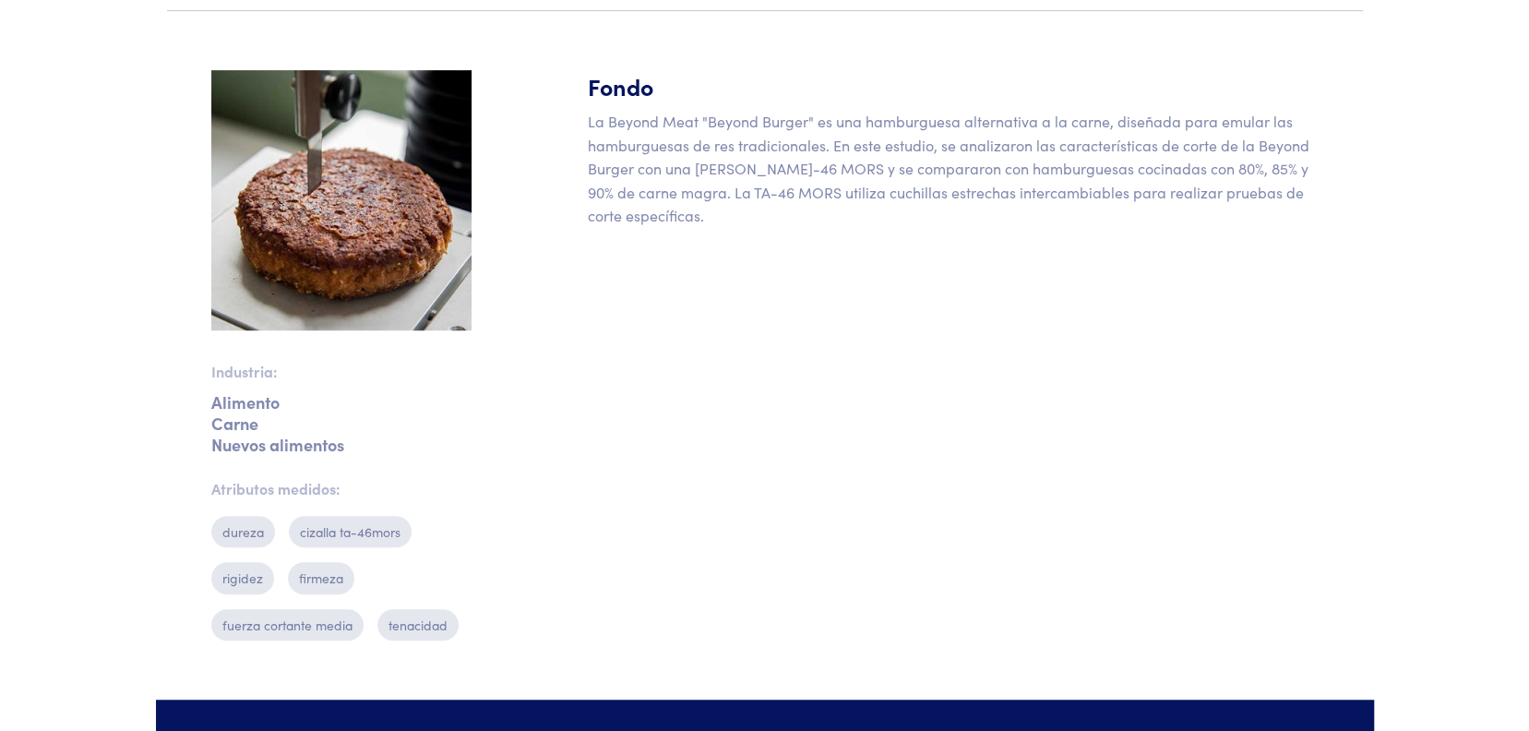
scroll to position [461, 0]
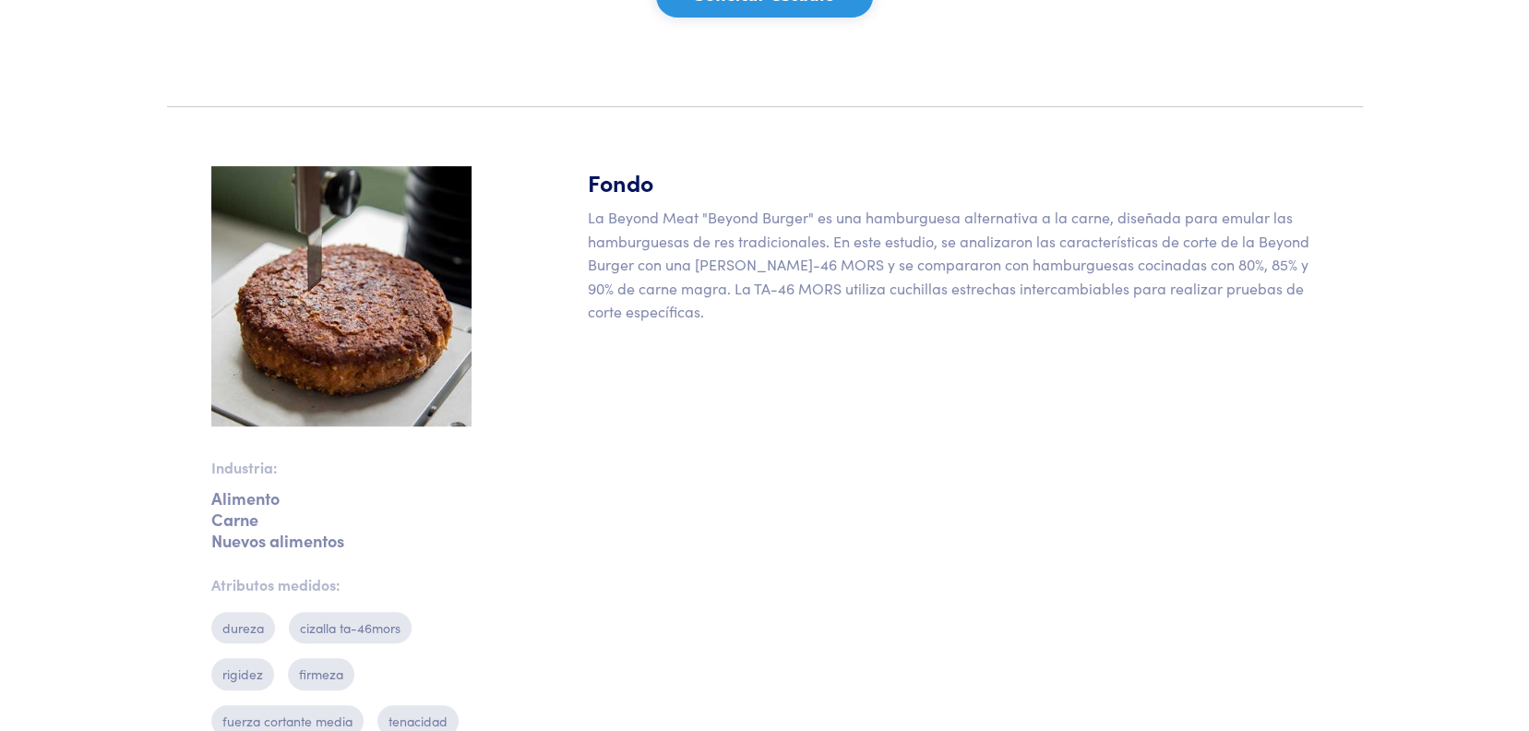
click at [742, 290] on font "La Beyond Meat "Beyond Burger" es una hamburguesa alternativa a la carne, diseñ…" at bounding box center [949, 264] width 722 height 114
drag, startPoint x: 789, startPoint y: 285, endPoint x: 704, endPoint y: 284, distance: 84.9
click at [704, 284] on font "La Beyond Meat "Beyond Burger" es una hamburguesa alternativa a la carne, diseñ…" at bounding box center [949, 264] width 722 height 114
copy font "TA-46 MORS"
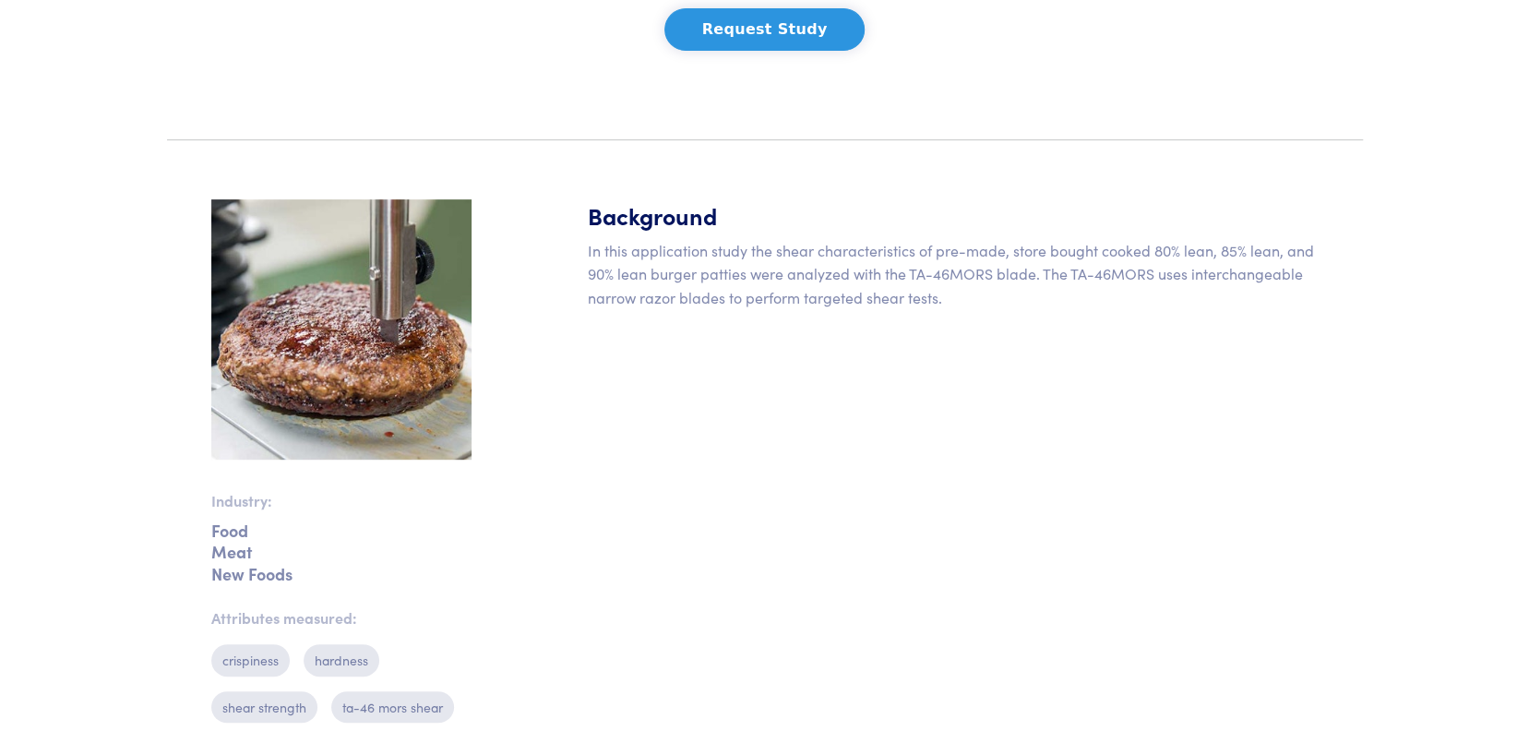
scroll to position [99, 0]
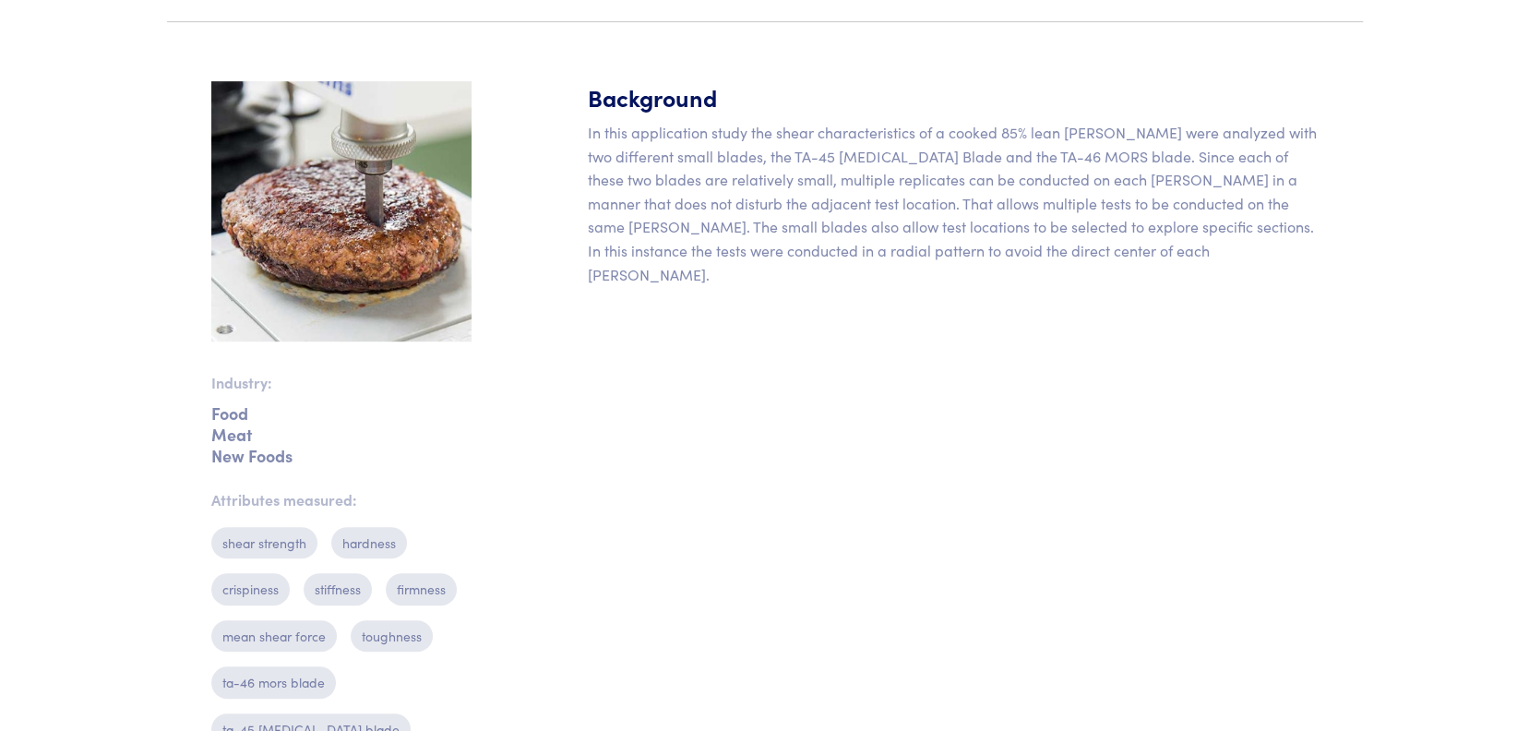
scroll to position [554, 0]
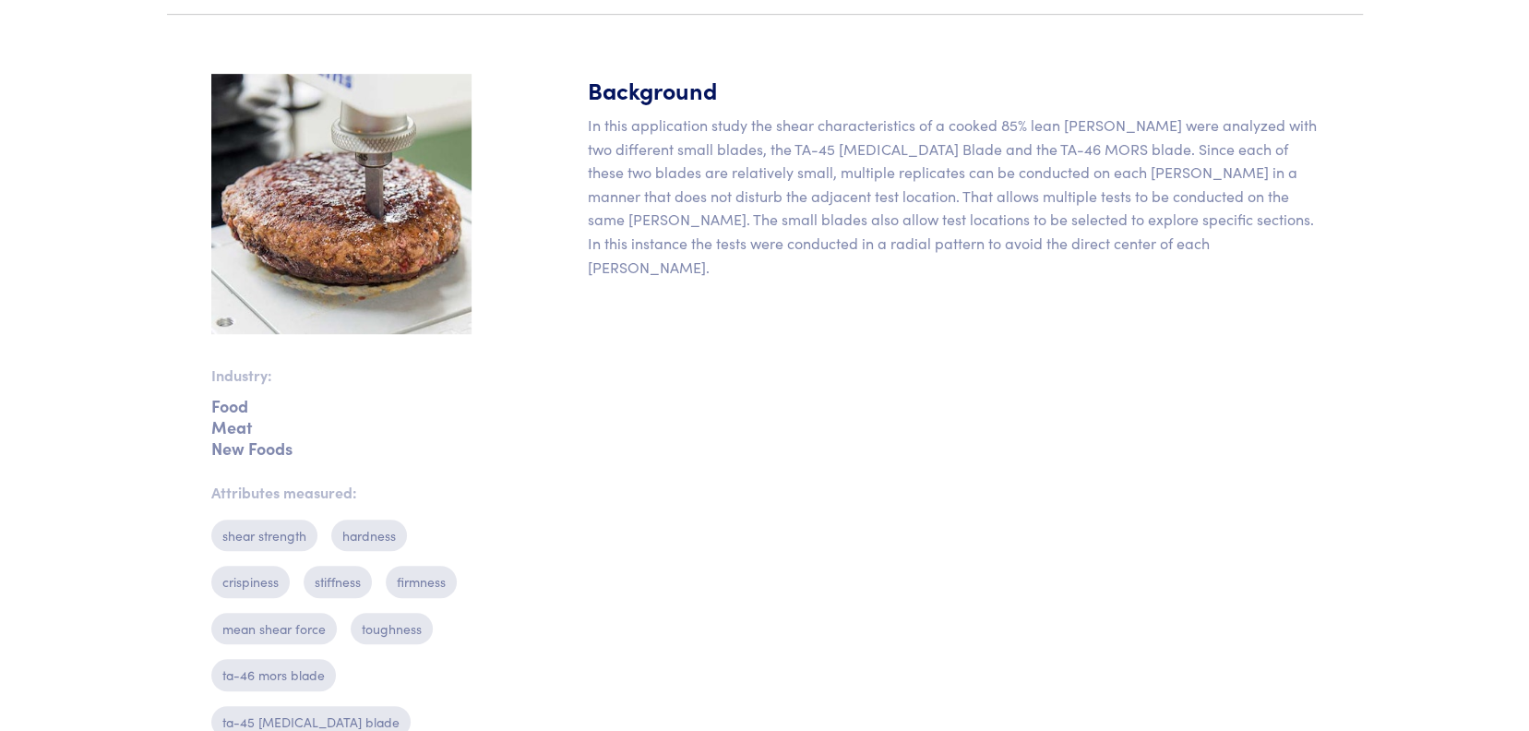
click at [354, 230] on img at bounding box center [341, 204] width 260 height 260
